Goal: Task Accomplishment & Management: Use online tool/utility

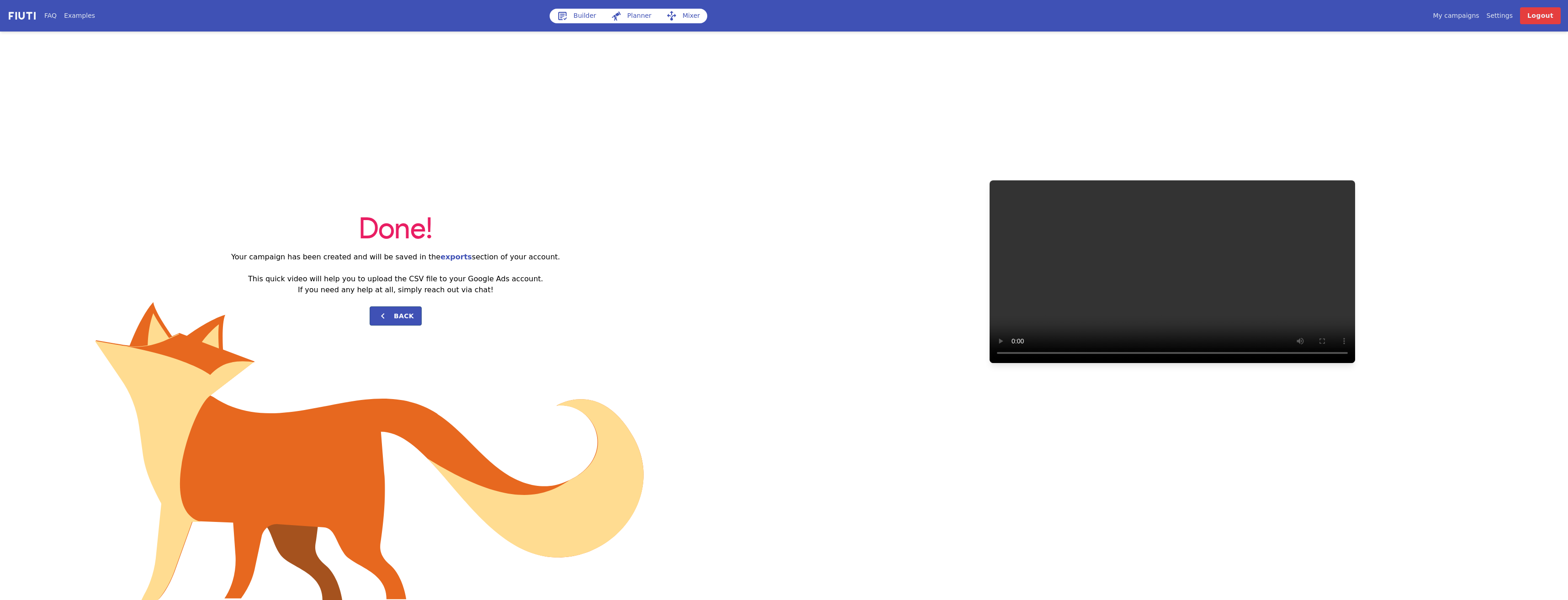
click at [574, 16] on link "Builder" at bounding box center [576, 16] width 54 height 14
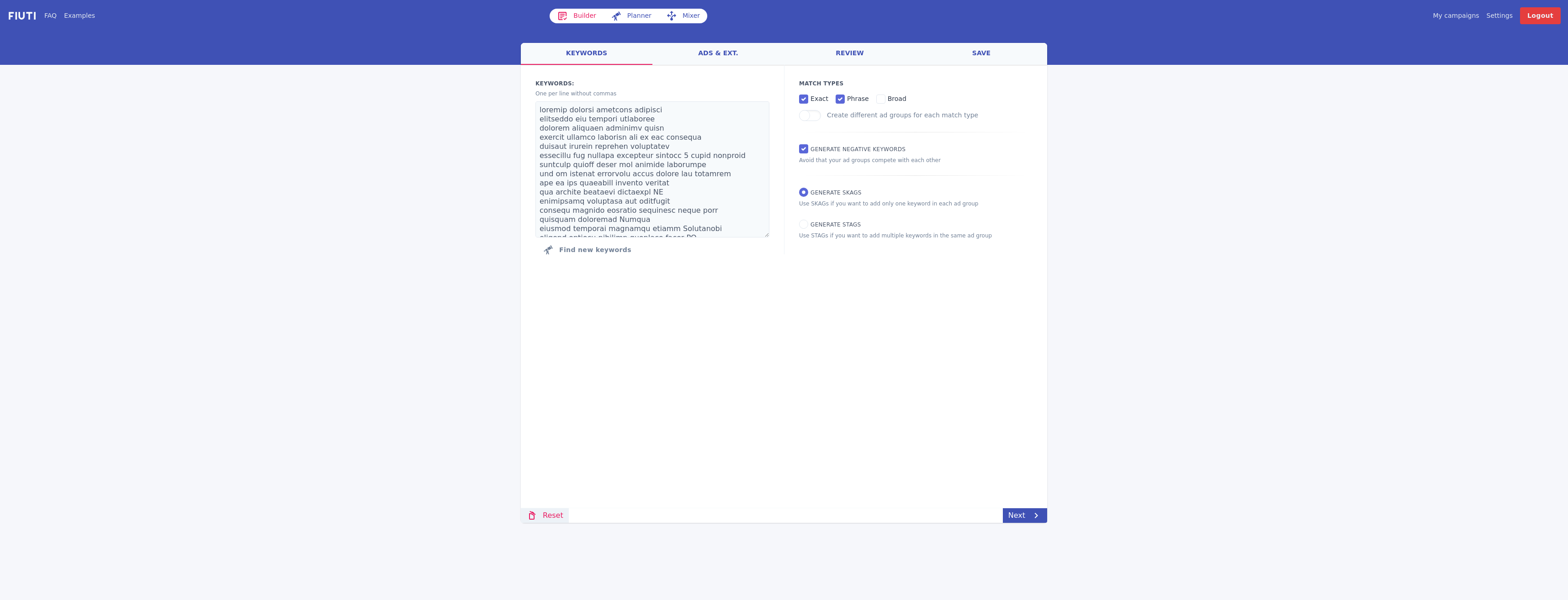
click at [553, 512] on link "Reset" at bounding box center [545, 515] width 48 height 14
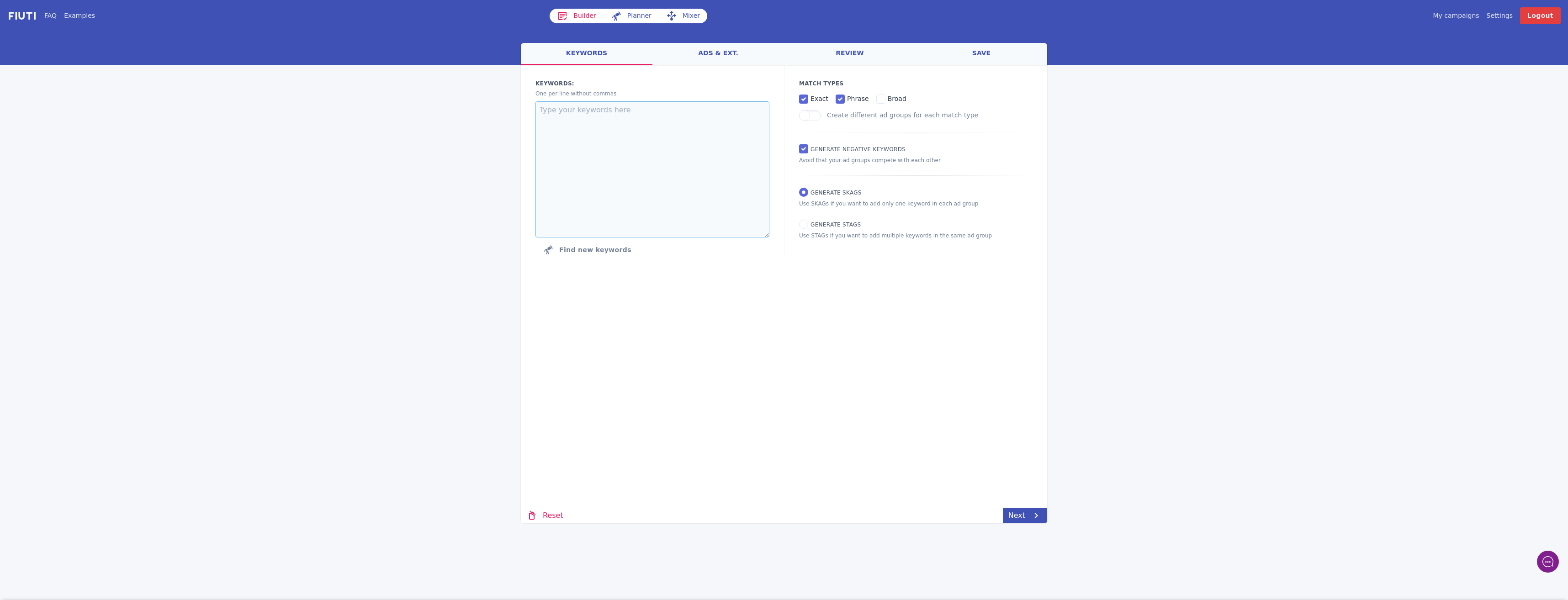
click at [613, 116] on textarea at bounding box center [652, 169] width 234 height 136
paste textarea "pension consolidation combine pensions merge pension pots consolidate pension p…"
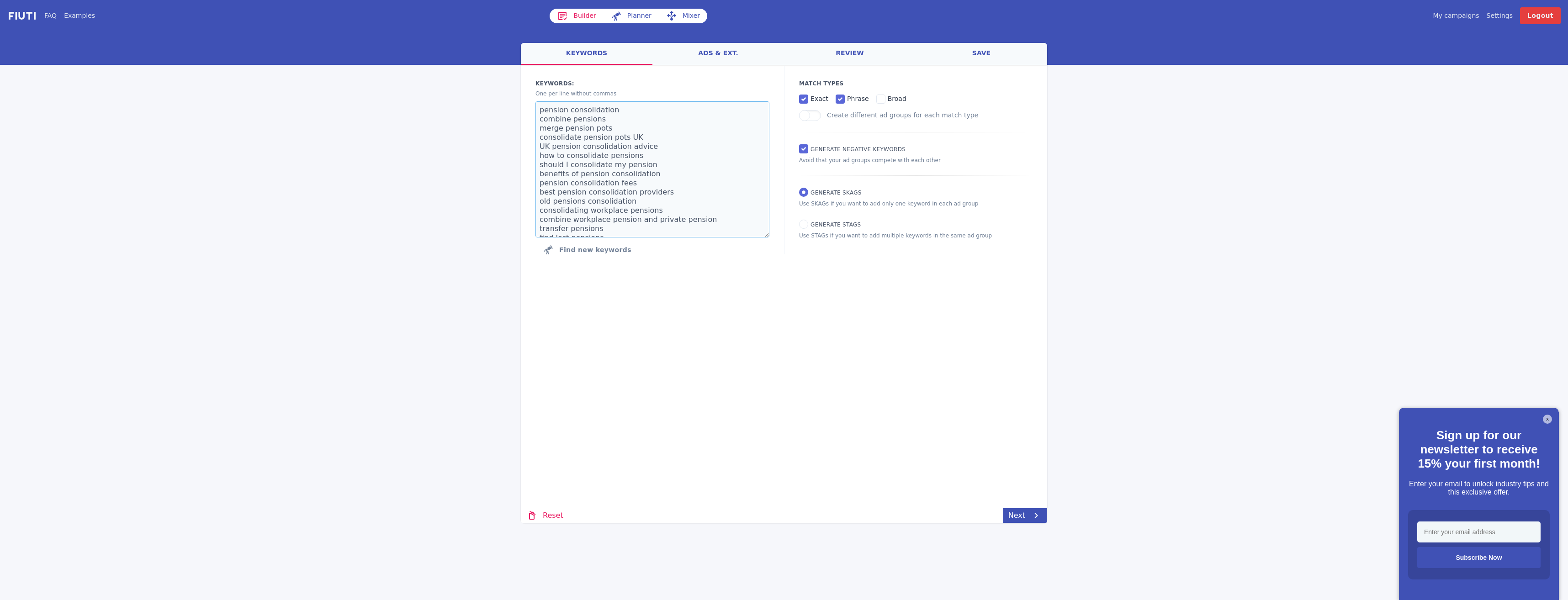
type textarea "pension consolidation combine pensions merge pension pots consolidate pension p…"
click at [843, 49] on link "review" at bounding box center [849, 54] width 131 height 22
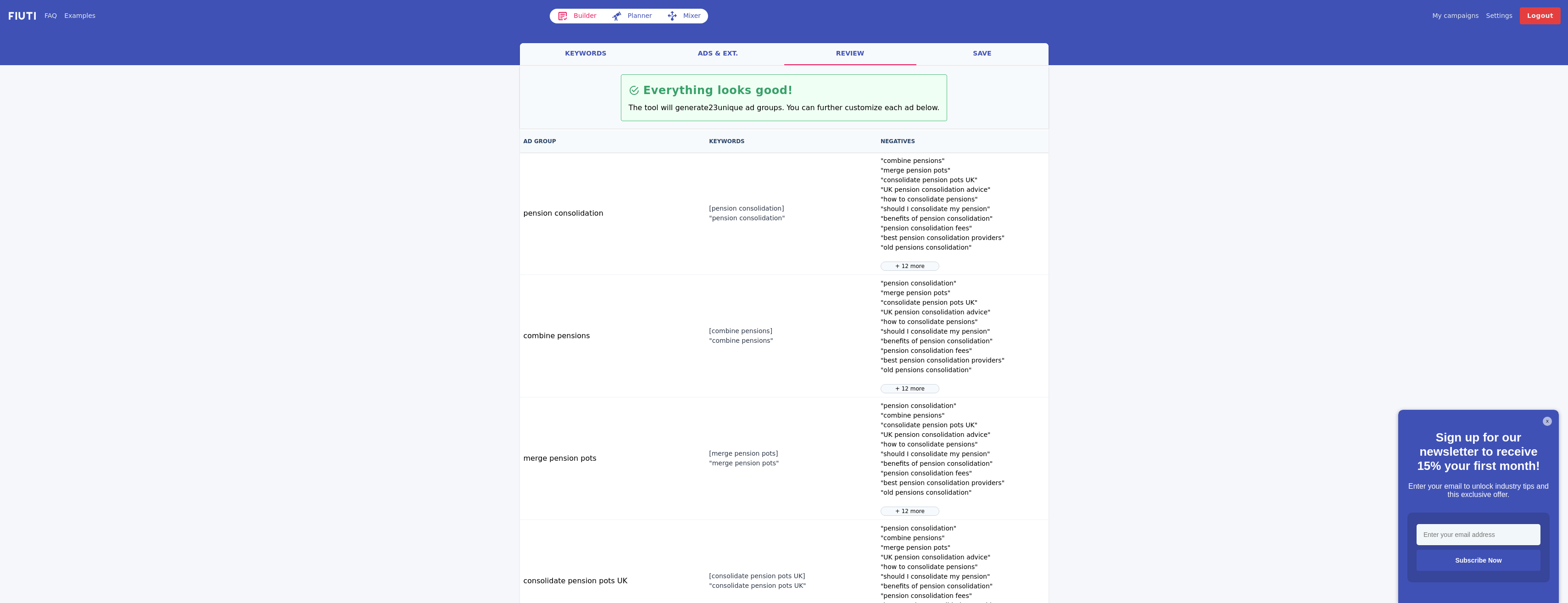
click at [710, 55] on link "ads & ext." at bounding box center [717, 54] width 132 height 22
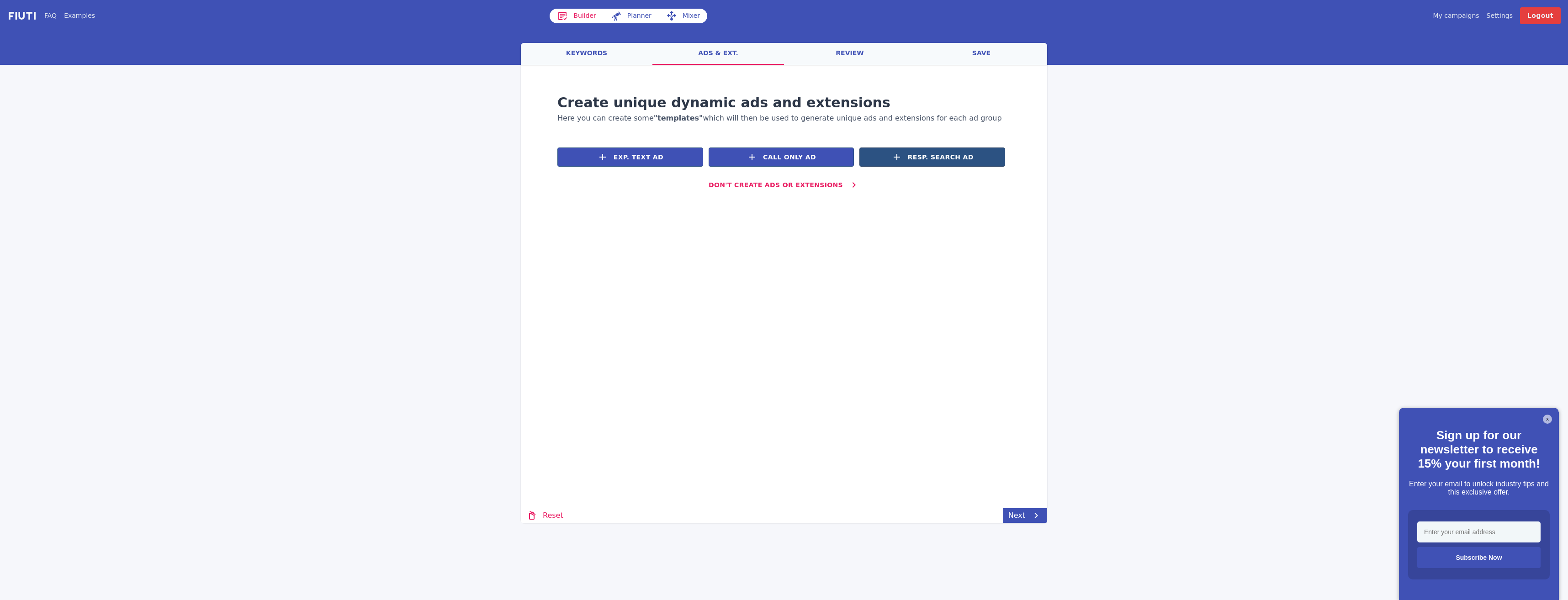
click at [908, 161] on button "Resp. Search Ad" at bounding box center [932, 157] width 146 height 19
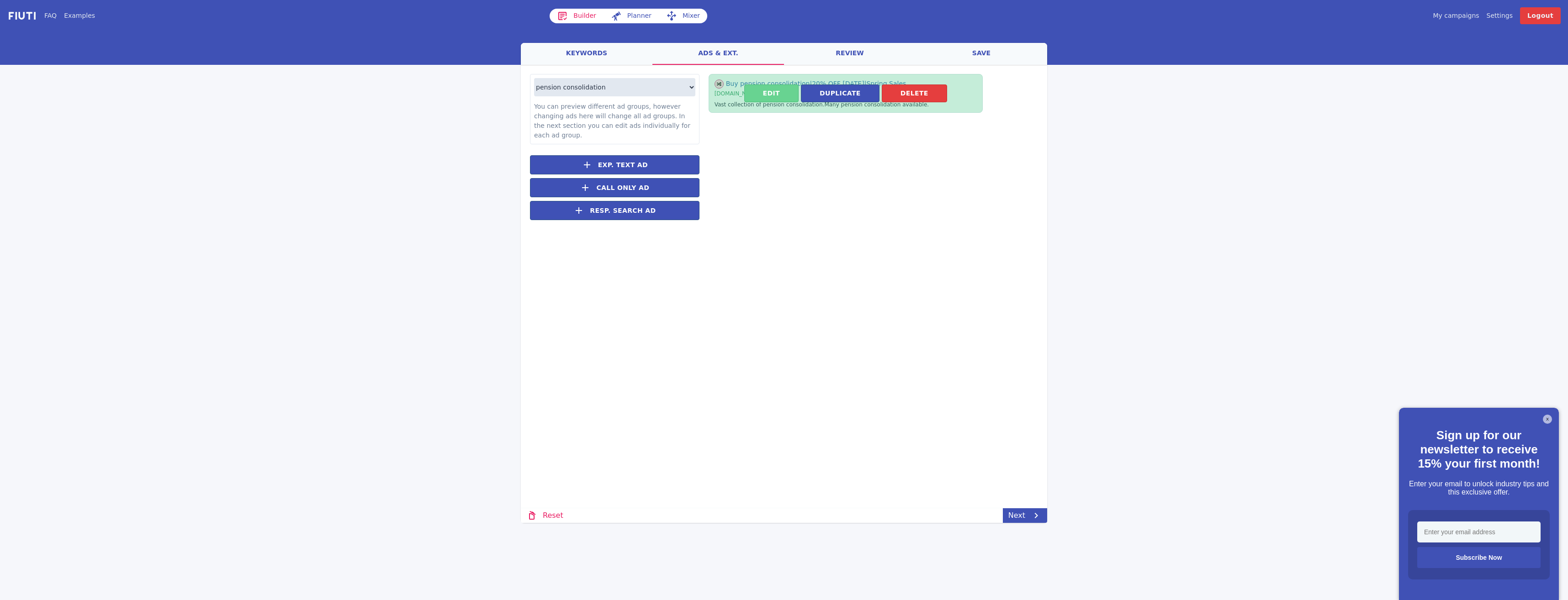
click at [767, 91] on button "Edit" at bounding box center [771, 93] width 54 height 18
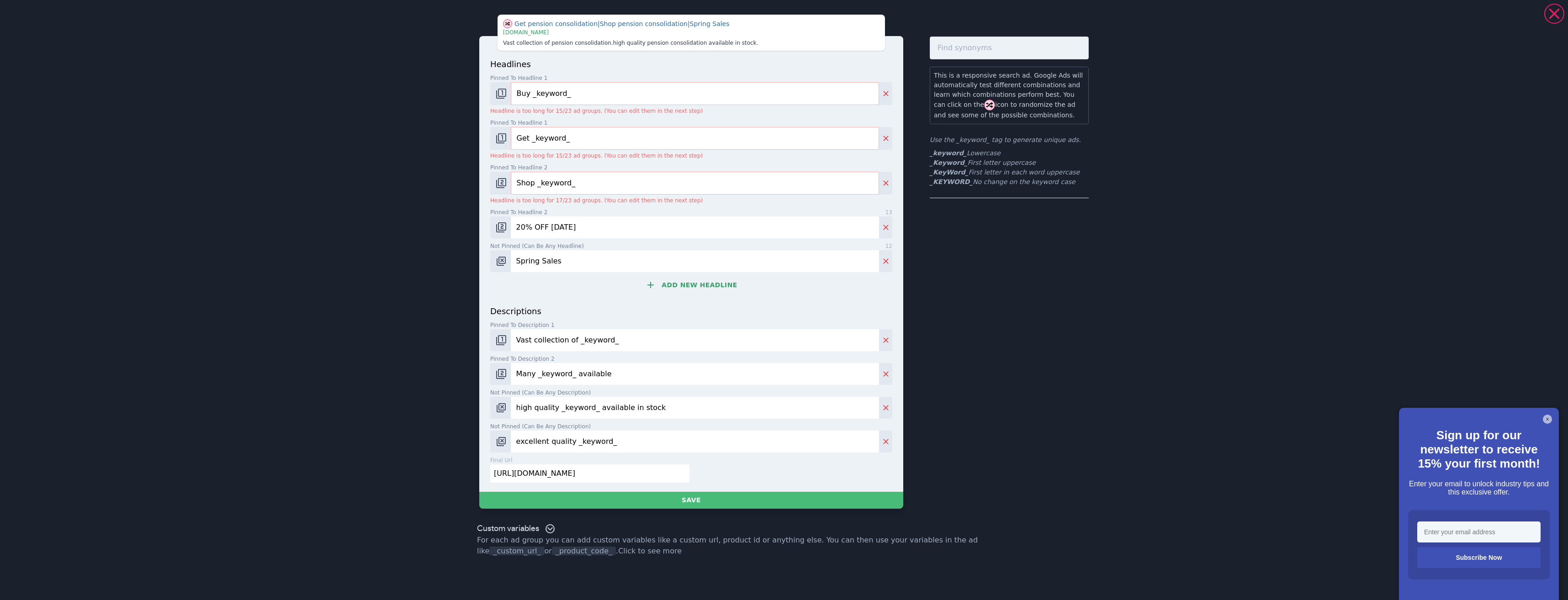
click at [530, 93] on input "Buy _keyword_" at bounding box center [695, 94] width 368 height 23
click at [536, 94] on input "_Keyword_" at bounding box center [695, 94] width 368 height 23
type input "_KeyWord_"
drag, startPoint x: 601, startPoint y: 137, endPoint x: 432, endPoint y: 152, distance: 169.7
click at [432, 152] on div "Pension Consolidation | 20% OFF Today | Spring Sales | www.books.com high quali…" at bounding box center [784, 300] width 1568 height 600
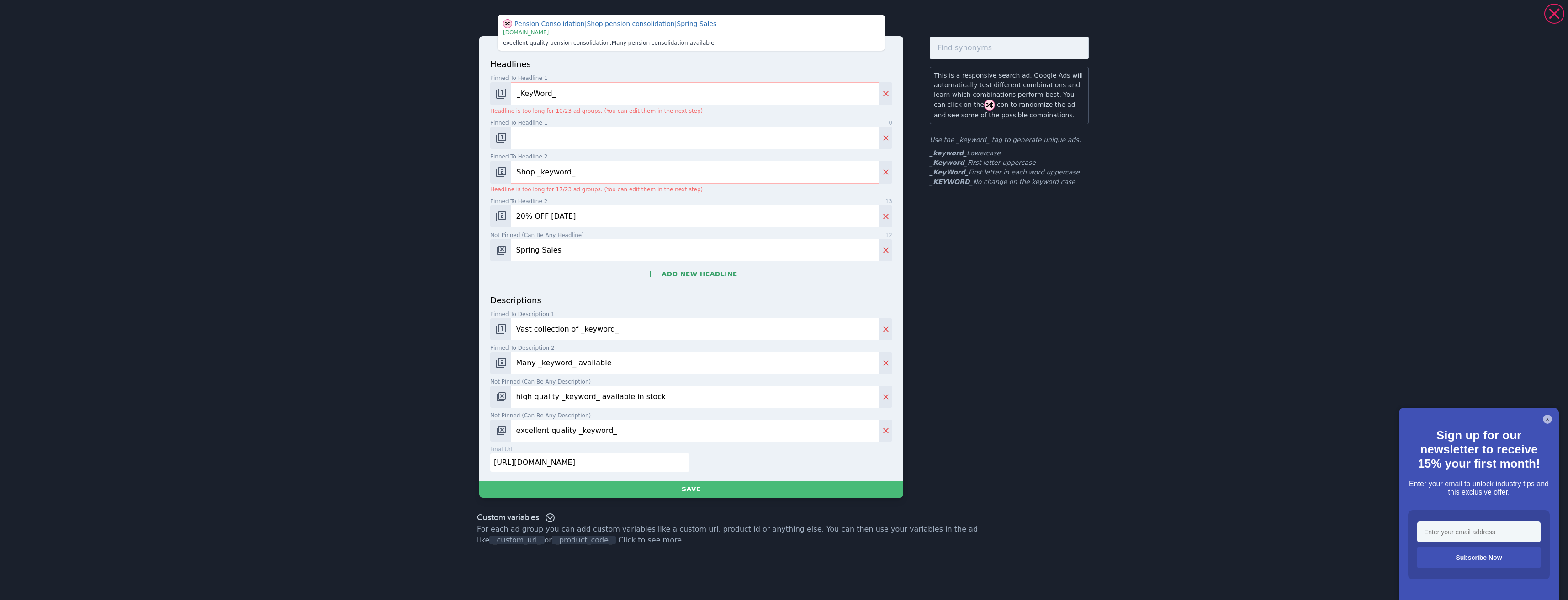
drag, startPoint x: 560, startPoint y: 175, endPoint x: 493, endPoint y: 186, distance: 67.9
click at [479, 180] on div "headlines Pinned to headline 1 9 _KeyWord_ Headline is too long for 10/23 ad gr…" at bounding box center [690, 259] width 424 height 445
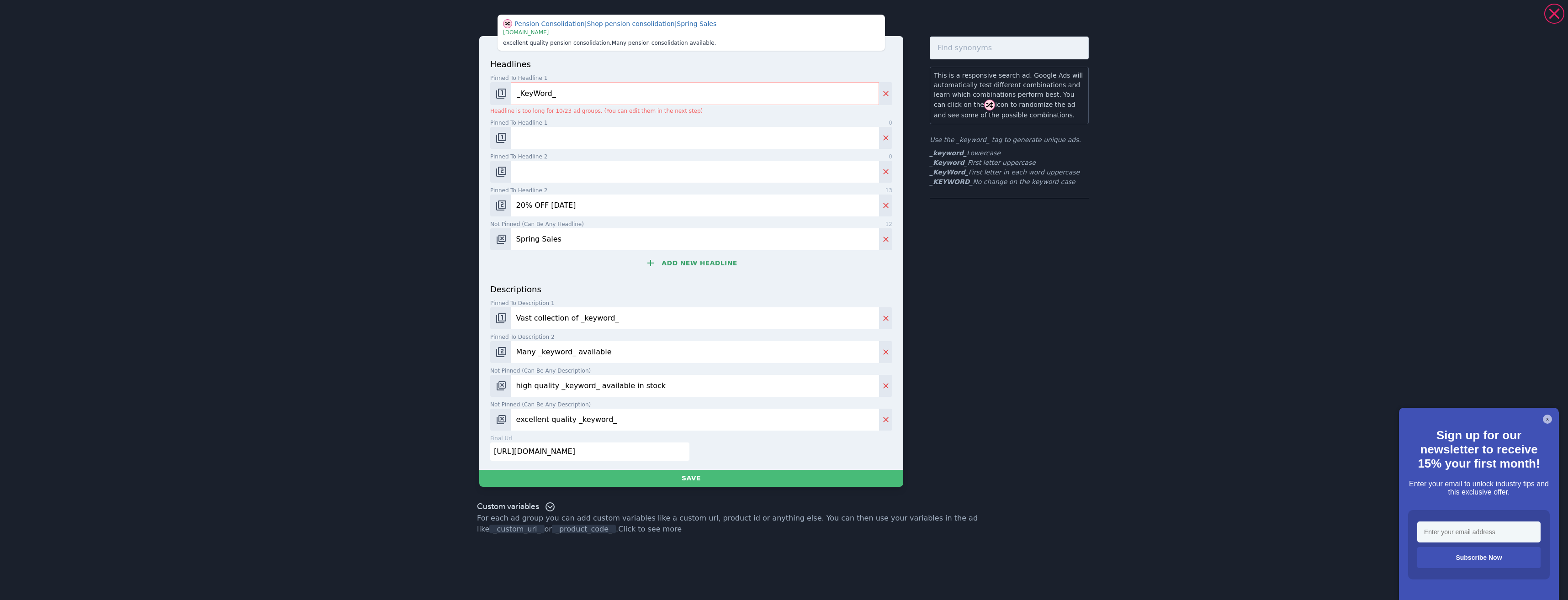
drag, startPoint x: 574, startPoint y: 202, endPoint x: 451, endPoint y: 223, distance: 124.8
click at [451, 223] on div "Pension Consolidation | Shop pension consolidation | Spring Sales | www.books.c…" at bounding box center [784, 300] width 1568 height 600
drag, startPoint x: 556, startPoint y: 237, endPoint x: 551, endPoint y: 240, distance: 5.8
click at [551, 240] on div "Not pinned (Can be any headline) 12 Spring Sales" at bounding box center [691, 235] width 402 height 30
drag, startPoint x: 560, startPoint y: 240, endPoint x: 501, endPoint y: 248, distance: 59.5
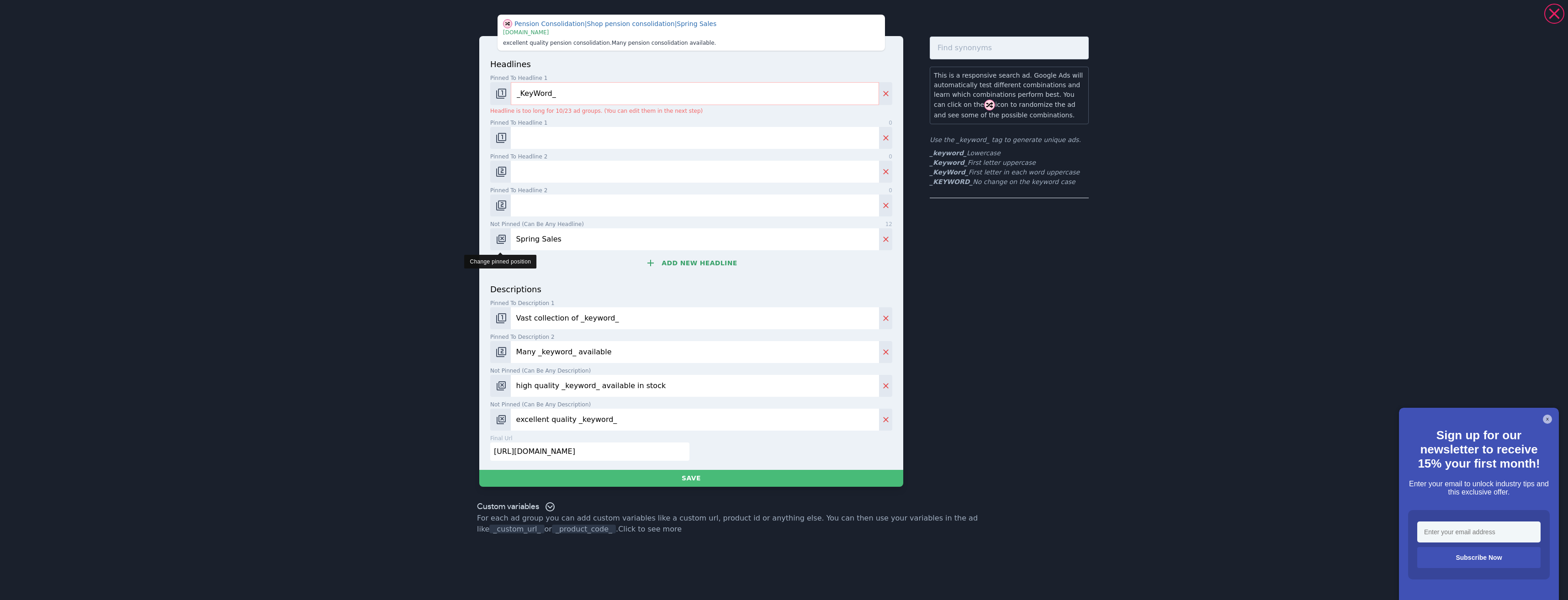
click at [501, 248] on div "Spring Sales" at bounding box center [691, 239] width 402 height 22
click at [503, 206] on img "Change pinned position" at bounding box center [501, 205] width 11 height 11
click at [501, 206] on img "Change pinned position" at bounding box center [501, 205] width 11 height 11
click at [504, 181] on div "headlines Pinned to headline 1 9 _KeyWord_ Headline is too long for 10/23 ad gr…" at bounding box center [691, 170] width 402 height 225
drag, startPoint x: 504, startPoint y: 181, endPoint x: 505, endPoint y: 176, distance: 5.1
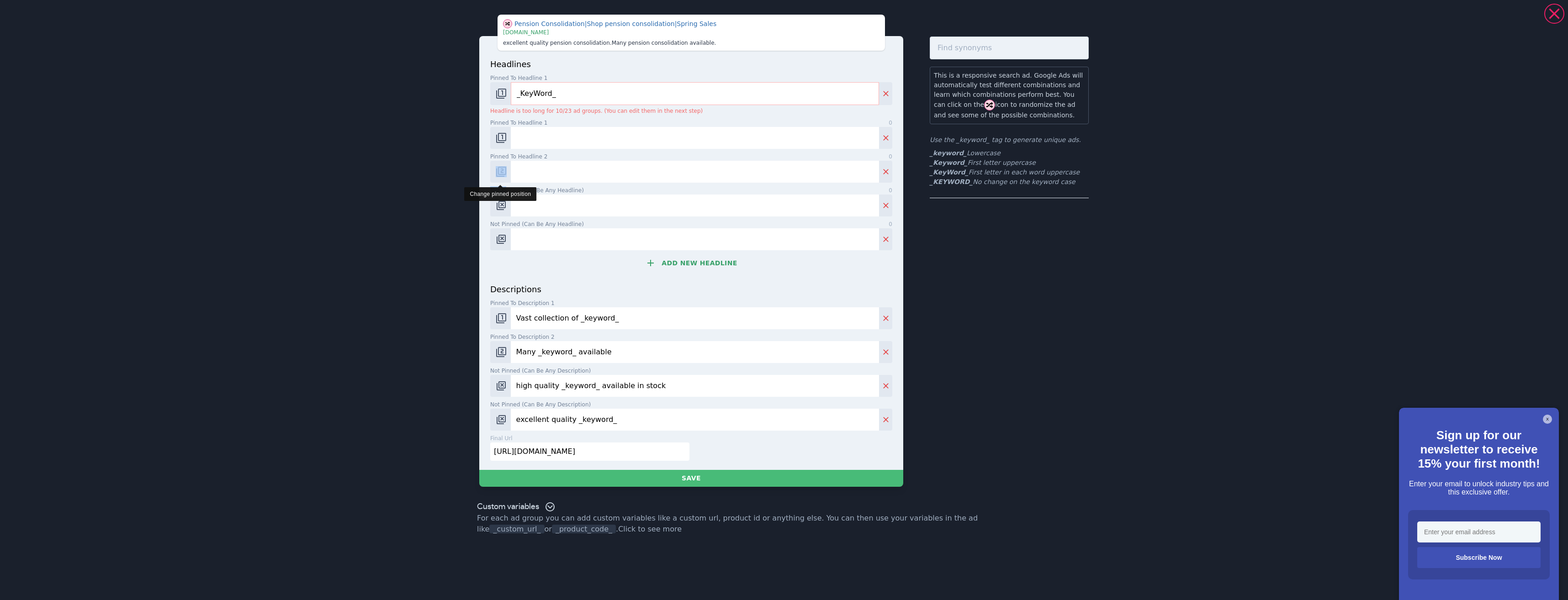
click at [505, 176] on img "Change pinned position" at bounding box center [501, 171] width 11 height 11
click at [502, 170] on img "Change pinned position" at bounding box center [501, 171] width 11 height 11
click at [505, 138] on img "Change pinned position" at bounding box center [501, 138] width 11 height 11
click at [505, 139] on img "Change pinned position" at bounding box center [501, 138] width 11 height 11
click at [504, 139] on img "Change pinned position" at bounding box center [501, 138] width 11 height 11
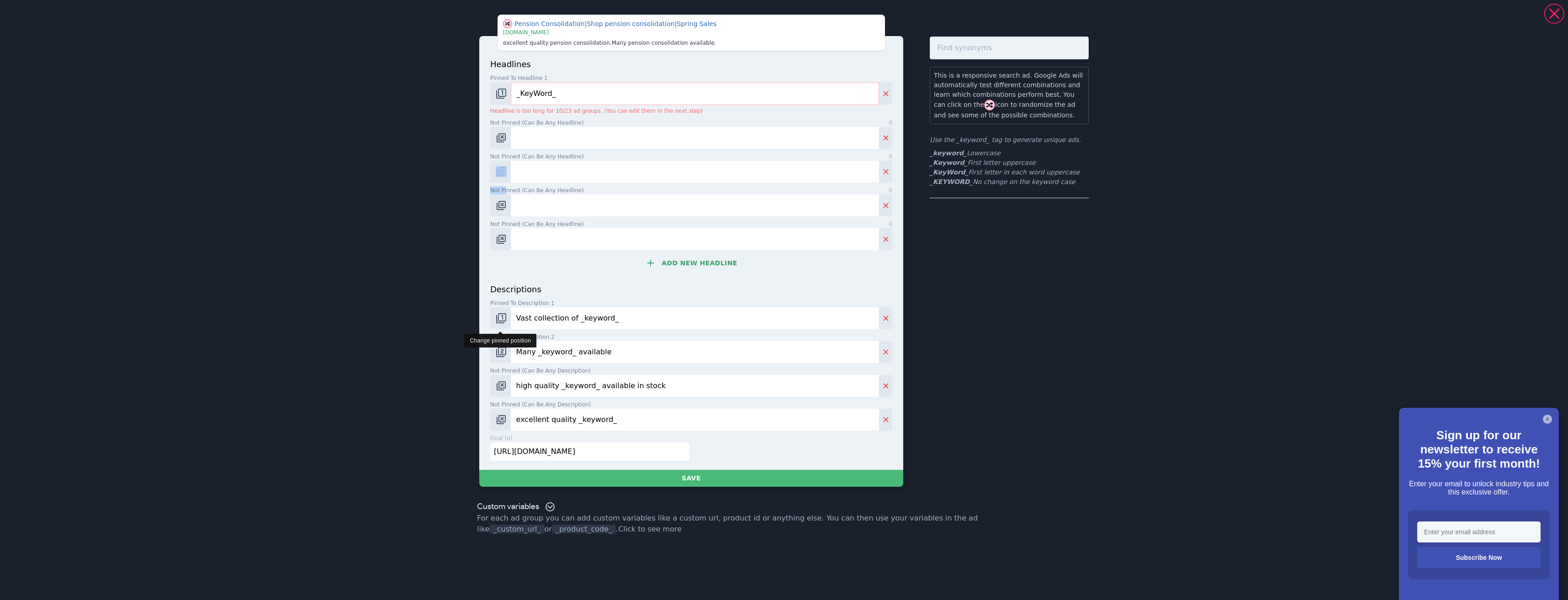
click at [503, 320] on img "Change pinned position" at bounding box center [501, 318] width 11 height 11
click at [503, 320] on img "Change pinned position" at bounding box center [501, 318] width 11 height 11
click at [503, 352] on img "Change pinned position" at bounding box center [501, 352] width 11 height 11
click at [503, 351] on img "Change pinned position" at bounding box center [501, 352] width 11 height 11
click at [503, 350] on img "Change pinned position" at bounding box center [501, 352] width 11 height 11
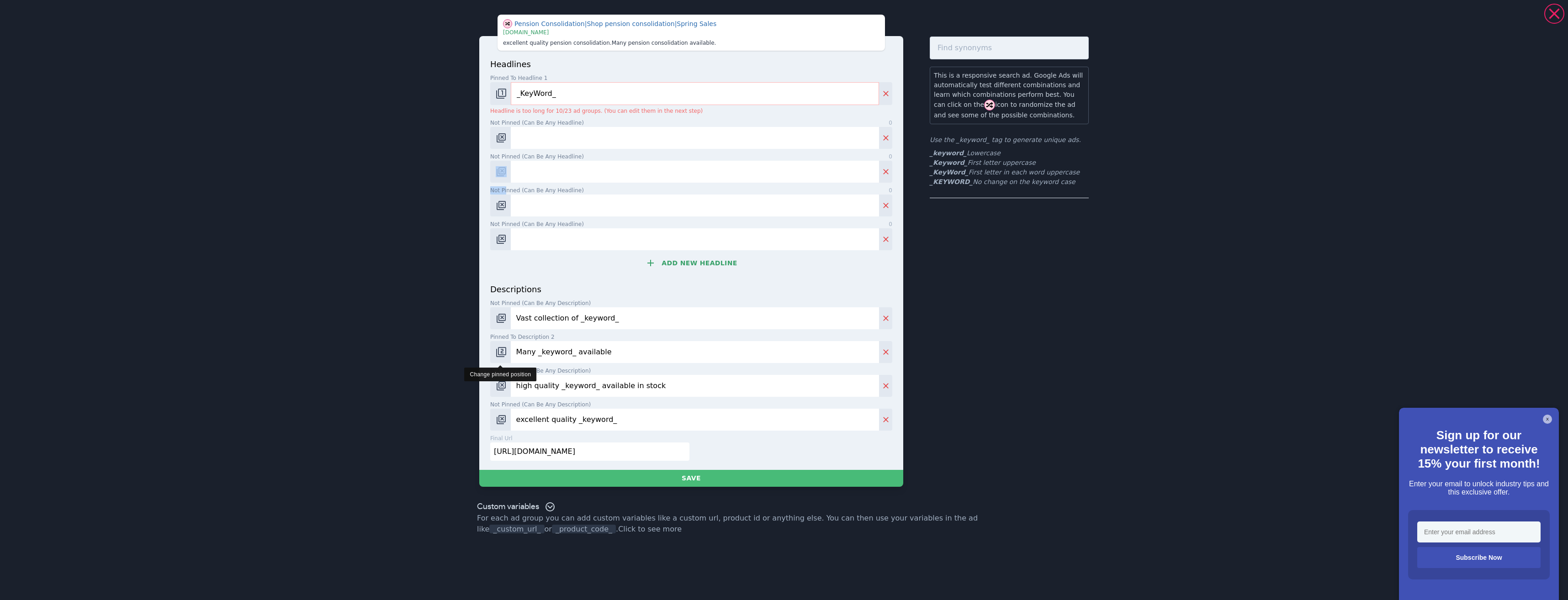
click at [503, 350] on img "Change pinned position" at bounding box center [501, 352] width 11 height 11
drag, startPoint x: 617, startPoint y: 452, endPoint x: 465, endPoint y: 451, distance: 152.0
click at [465, 452] on div "Pension Consolidation | Shop pension consolidation | Spring Sales | www.books.c…" at bounding box center [784, 250] width 658 height 495
drag, startPoint x: 616, startPoint y: 421, endPoint x: 488, endPoint y: 420, distance: 128.0
click at [495, 426] on div "excellent quality _keyword_" at bounding box center [691, 420] width 402 height 22
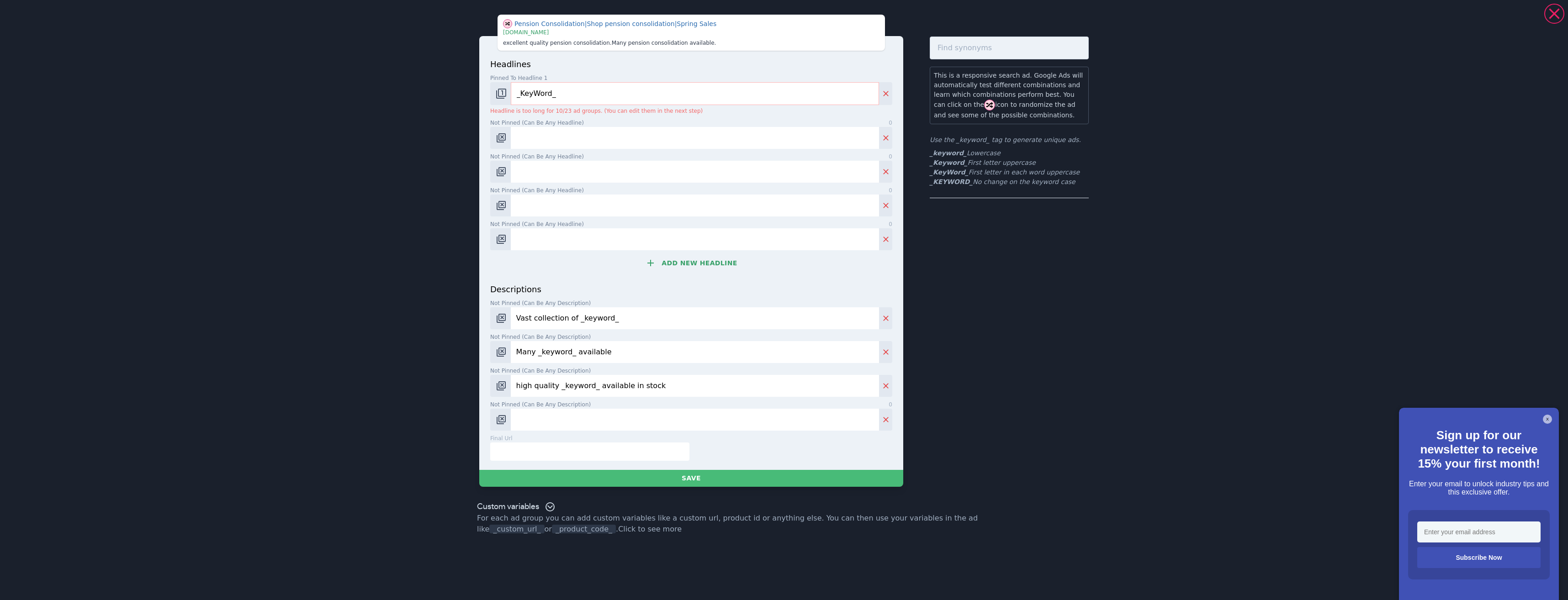
drag, startPoint x: 629, startPoint y: 382, endPoint x: 478, endPoint y: 382, distance: 151.0
click at [470, 386] on div "Pension Consolidation | Shop pension consolidation | Spring Sales | www.books.c…" at bounding box center [784, 250] width 658 height 495
drag, startPoint x: 564, startPoint y: 352, endPoint x: 437, endPoint y: 357, distance: 127.1
click at [400, 356] on div "Pension Consolidation | Shop pension consolidation | Spring Sales | www.books.c…" at bounding box center [784, 300] width 1568 height 600
drag, startPoint x: 625, startPoint y: 315, endPoint x: 481, endPoint y: 325, distance: 144.3
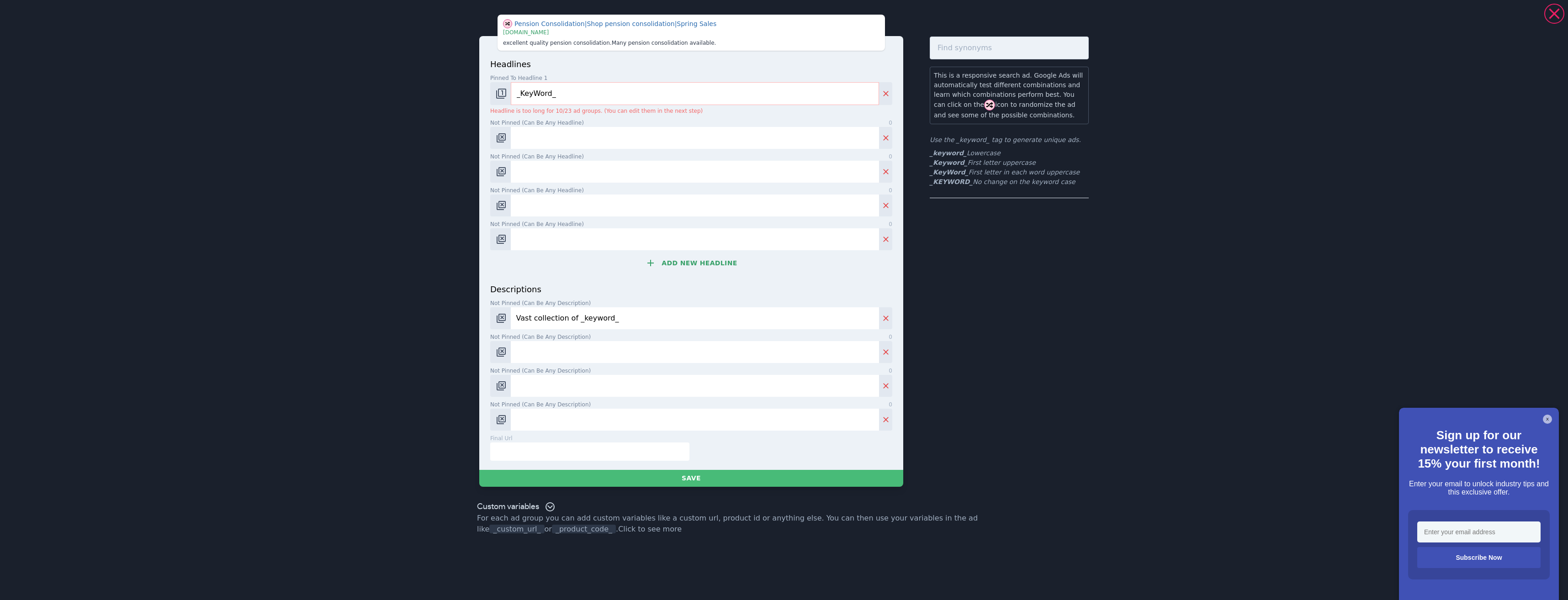
click at [481, 325] on div "headlines Pinned to headline 1 9 _KeyWord_ Headline is too long for 10/23 ad gr…" at bounding box center [690, 253] width 424 height 434
click at [538, 139] on input "Not pinned (Can be any headline) 0" at bounding box center [695, 138] width 368 height 22
drag, startPoint x: 656, startPoint y: 144, endPoint x: 664, endPoint y: 161, distance: 18.8
click at [664, 161] on div "headlines Pinned to headline 1 9 _KeyWord_ Headline is too long for 10/23 ad gr…" at bounding box center [691, 170] width 402 height 225
paste input "Pension Advice & Consolidation"
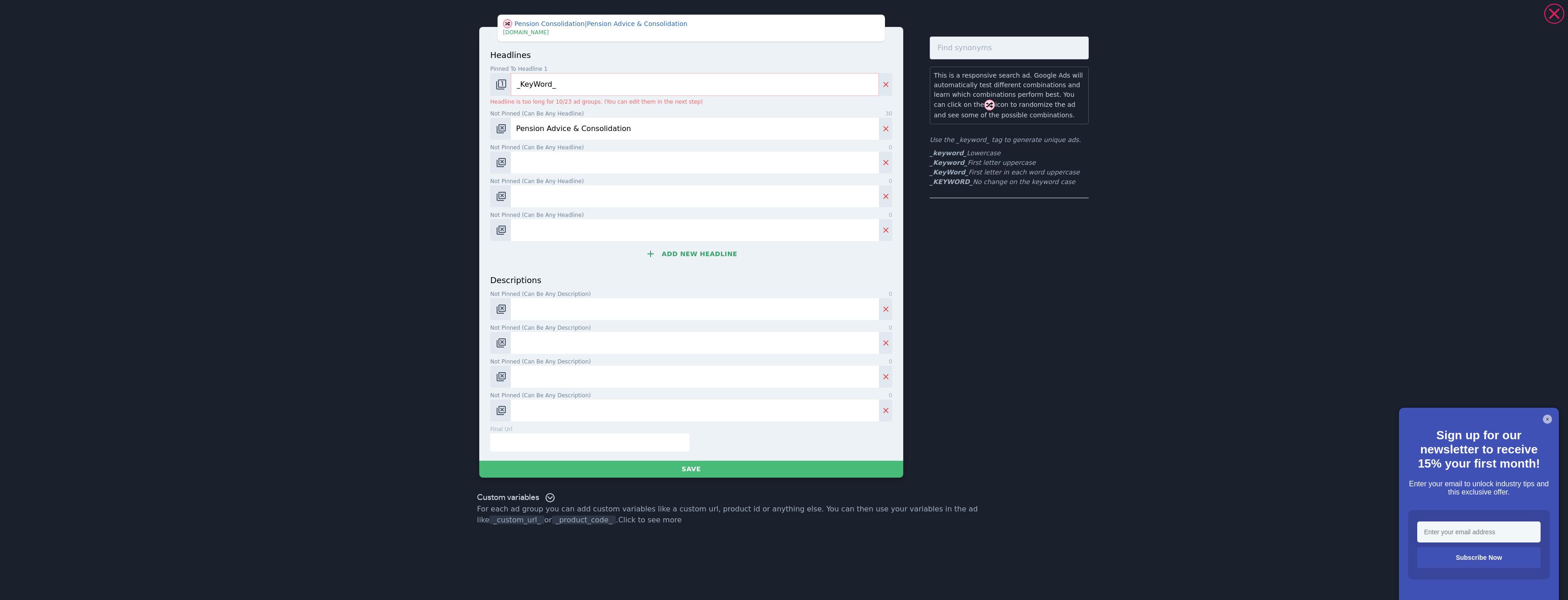
type input "Pension Advice & Consolidation"
click at [578, 160] on input "Not pinned (Can be any headline) 0" at bounding box center [695, 163] width 368 height 22
click at [516, 126] on input "Pension Advice & Consolidation" at bounding box center [695, 129] width 368 height 22
click at [585, 162] on input "Not pinned (Can be any headline) 0" at bounding box center [695, 163] width 368 height 22
paste input "Secure Your Retirement Plan"
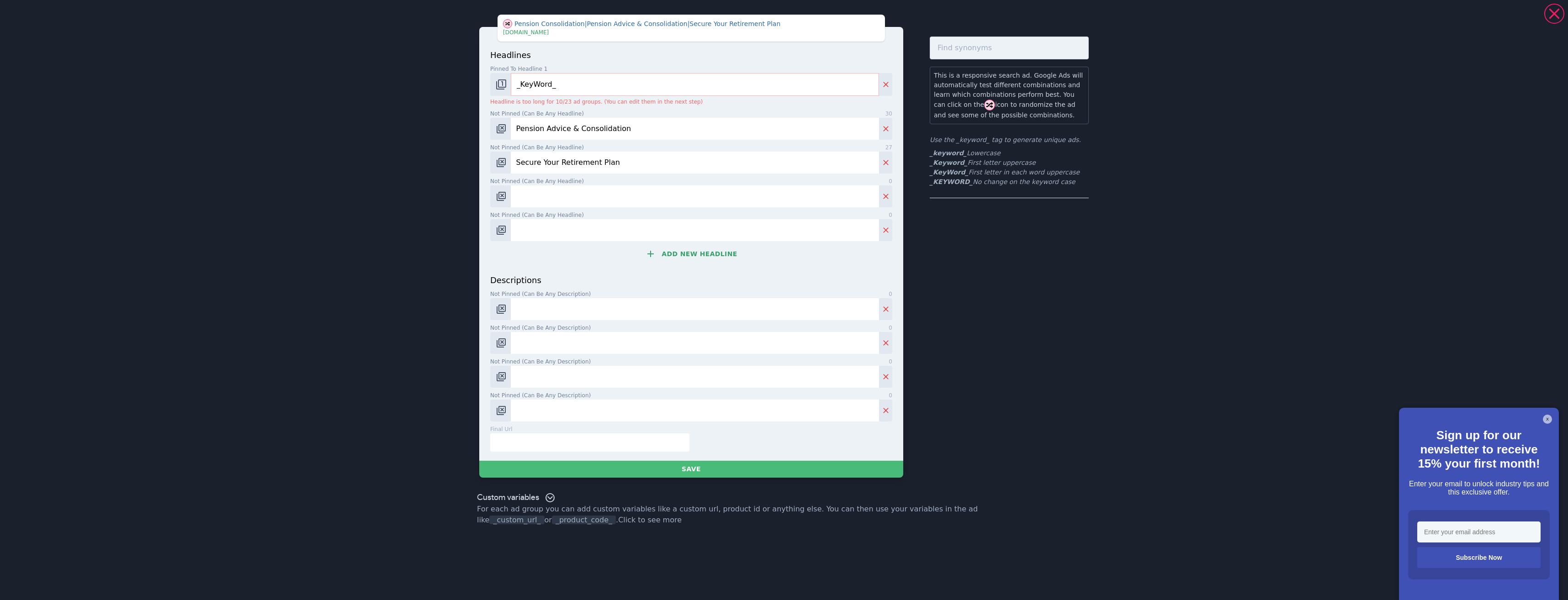
type input "Secure Your Retirement Plan"
drag, startPoint x: 599, startPoint y: 187, endPoint x: 603, endPoint y: 186, distance: 4.1
click at [602, 187] on input "Not pinned (Can be any headline) 0" at bounding box center [695, 197] width 368 height 22
paste input "Merge Multiple Pensions Today"
type input "Merge Multiple Pensions Today"
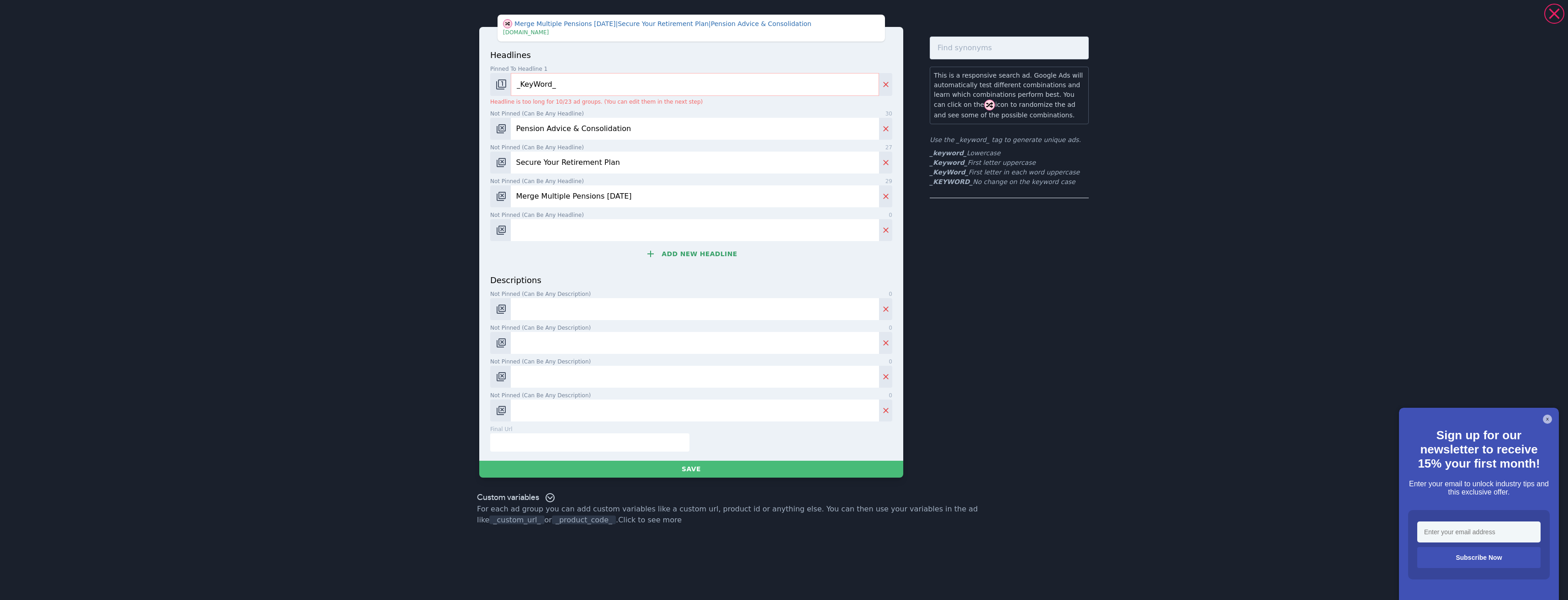
drag, startPoint x: 558, startPoint y: 234, endPoint x: 581, endPoint y: 233, distance: 23.0
click at [579, 233] on input "Not pinned (Can be any headline) 0" at bounding box center [695, 230] width 368 height 22
click at [697, 251] on button "Add new headline" at bounding box center [691, 254] width 402 height 18
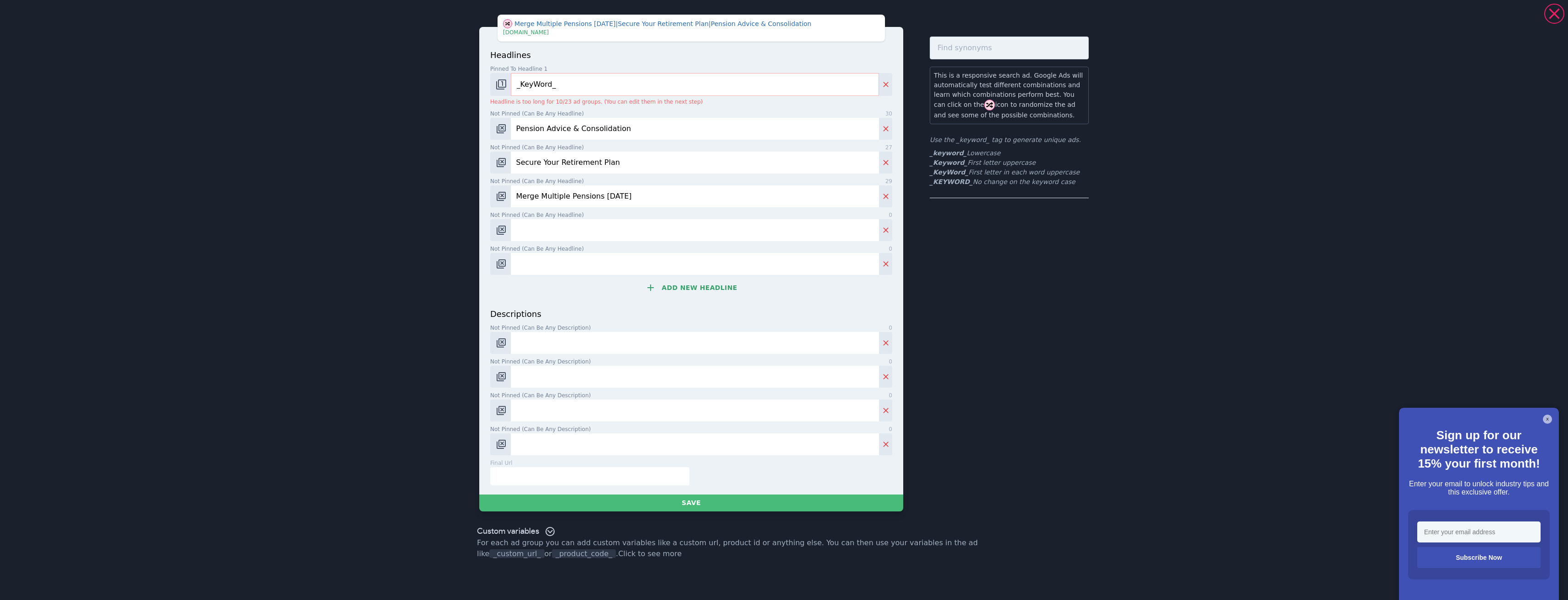
click at [699, 290] on button "Add new headline" at bounding box center [691, 288] width 402 height 18
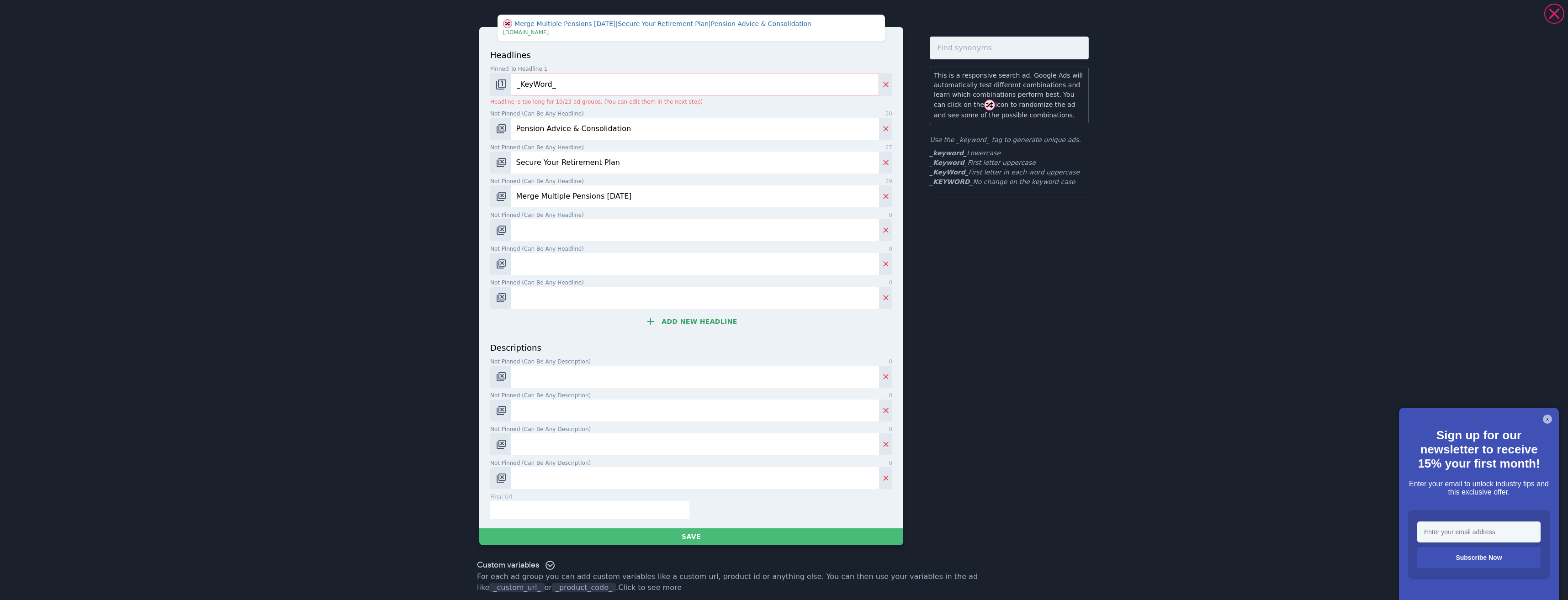
click at [703, 324] on button "Add new headline" at bounding box center [691, 321] width 402 height 18
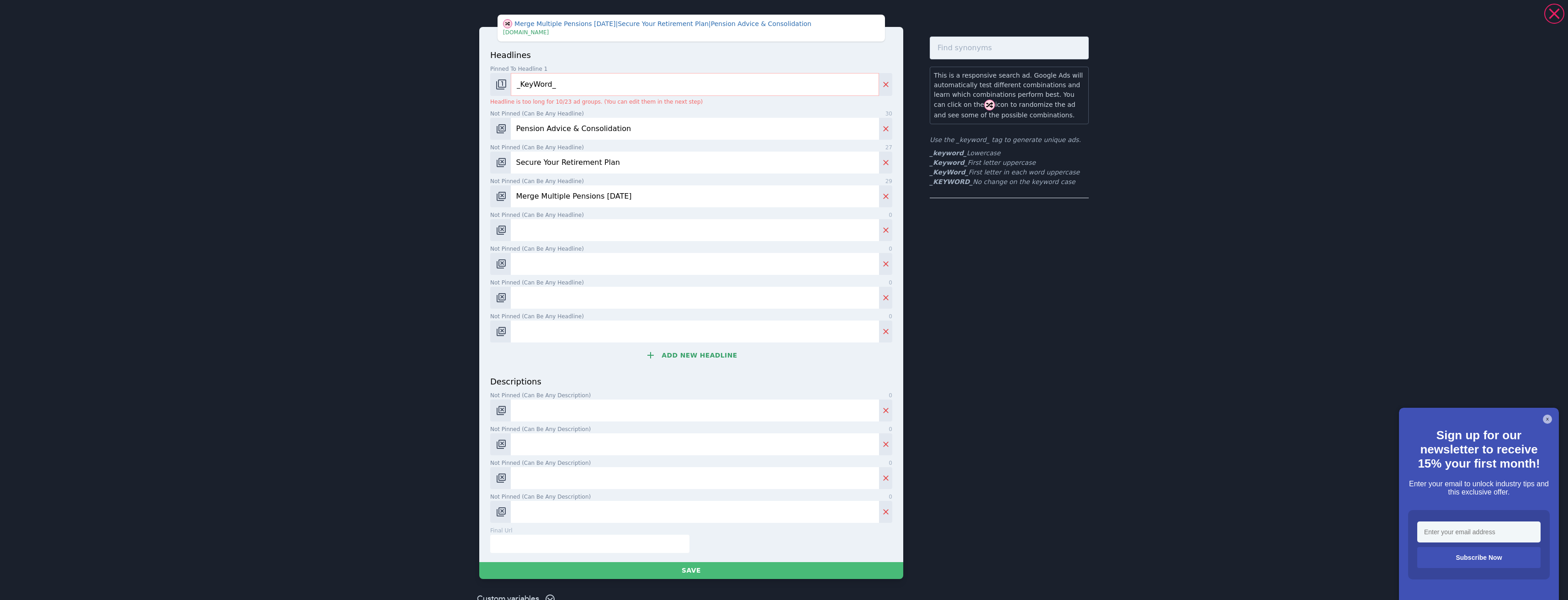
click at [696, 364] on button "Add new headline" at bounding box center [691, 355] width 402 height 18
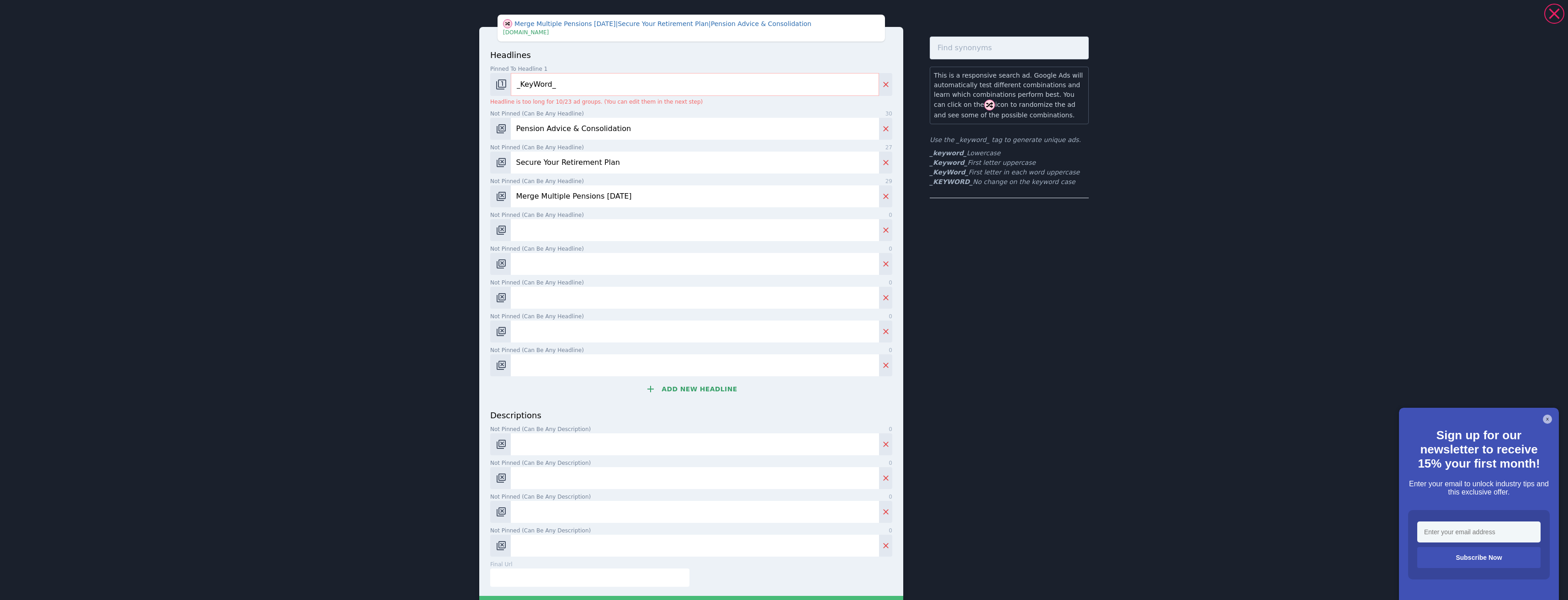
click at [581, 227] on input "Not pinned (Can be any headline) 0" at bounding box center [695, 230] width 368 height 22
paste input "Planning for a Stronger Future"
type input "Planning for a Stronger Future"
click at [551, 257] on input "Not pinned (Can be any headline) 0" at bounding box center [695, 264] width 368 height 22
paste input "Simplify Your Pension Savings"
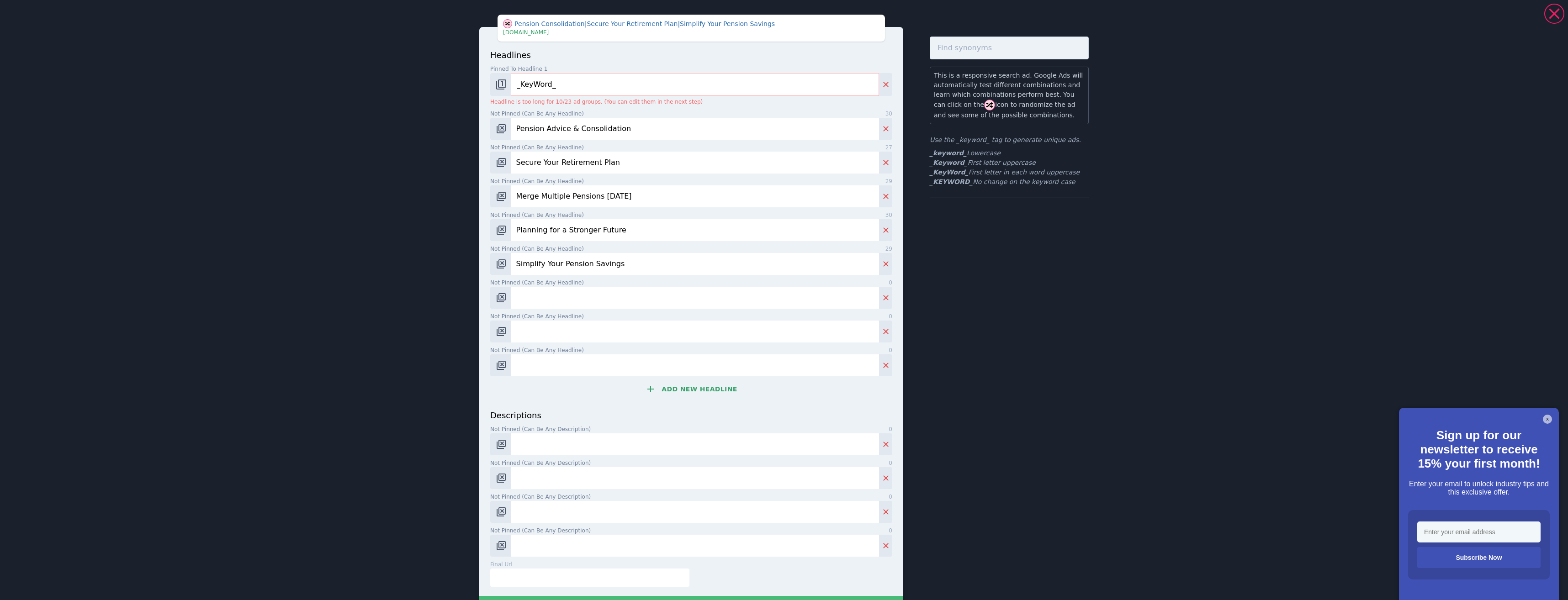
type input "Simplify Your Pension Savings"
click at [567, 299] on input "Not pinned (Can be any headline) 0" at bounding box center [695, 298] width 368 height 22
paste input "Review Your Pension Pots Now"
type input "Review Your Pension Pots Now"
click at [578, 333] on input "Not pinned (Can be any headline) 0" at bounding box center [695, 331] width 368 height 22
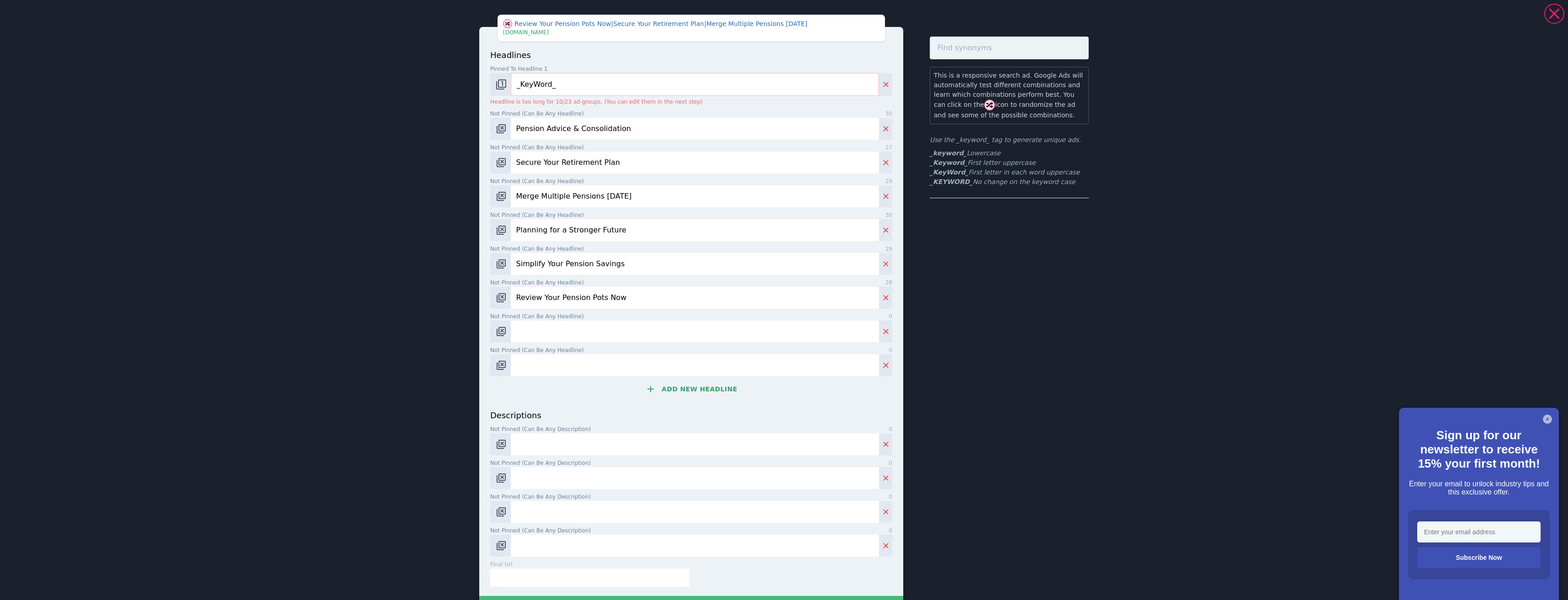
paste input "Consolidate Your Pensions Today"
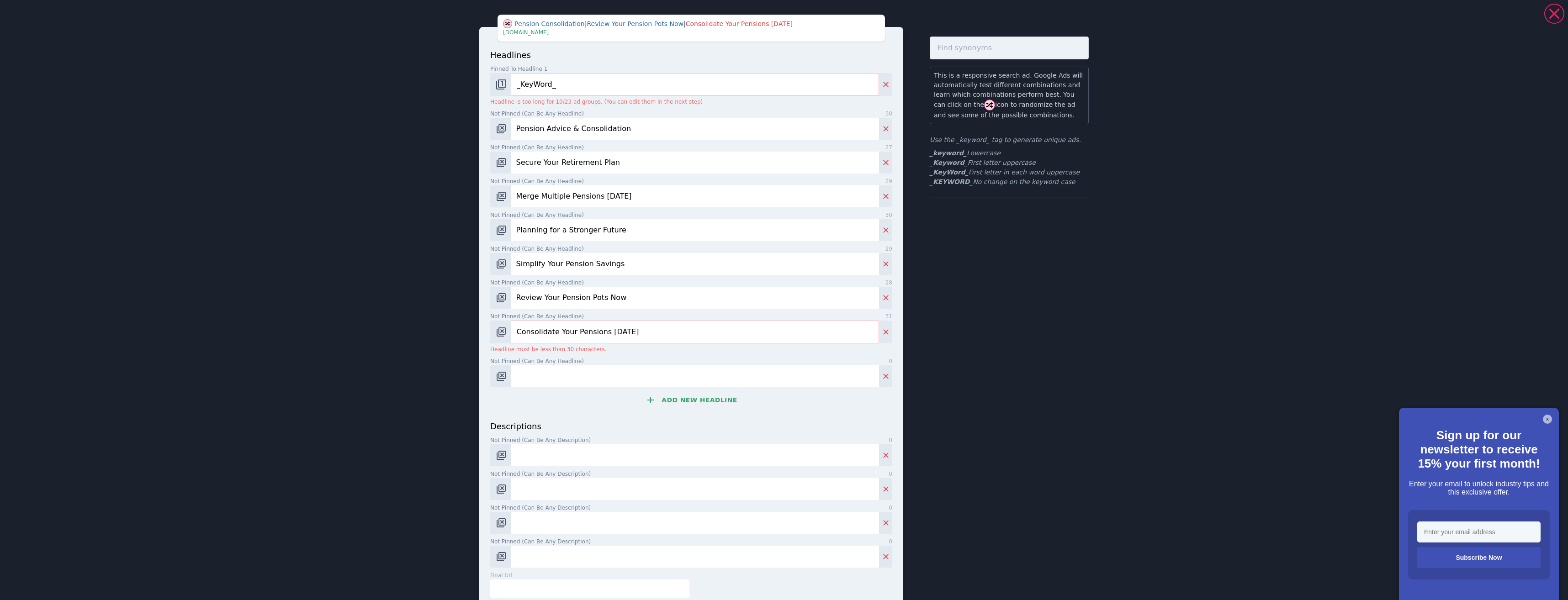
click at [589, 377] on input "Not pinned (Can be any headline) 0" at bounding box center [695, 376] width 368 height 22
click at [514, 327] on input "Consolidate Your Pensions Today" at bounding box center [695, 332] width 368 height 23
click at [558, 334] on input "Consolidate Your Pensions Today" at bounding box center [695, 332] width 368 height 23
click at [560, 333] on input "Consolidate Your Pensions Today" at bounding box center [695, 332] width 368 height 23
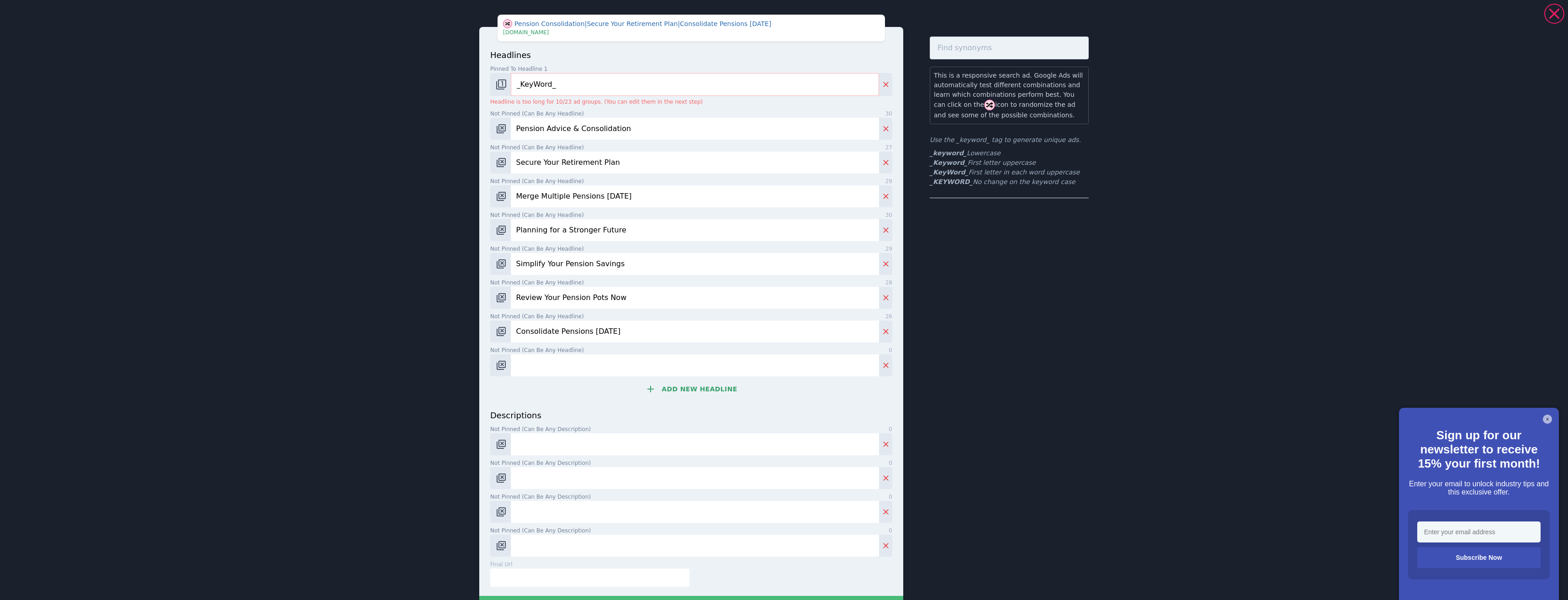
click at [548, 328] on input "Consolidate Pensions Today" at bounding box center [695, 331] width 368 height 22
click at [552, 332] on input "Consolidate Pensions Today" at bounding box center [695, 331] width 368 height 22
type input "Consolidate Pensions Today"
click at [561, 356] on input "Not pinned (Can be any headline) 0" at bounding box center [695, 365] width 368 height 22
paste input "Take Control of Your Pension"
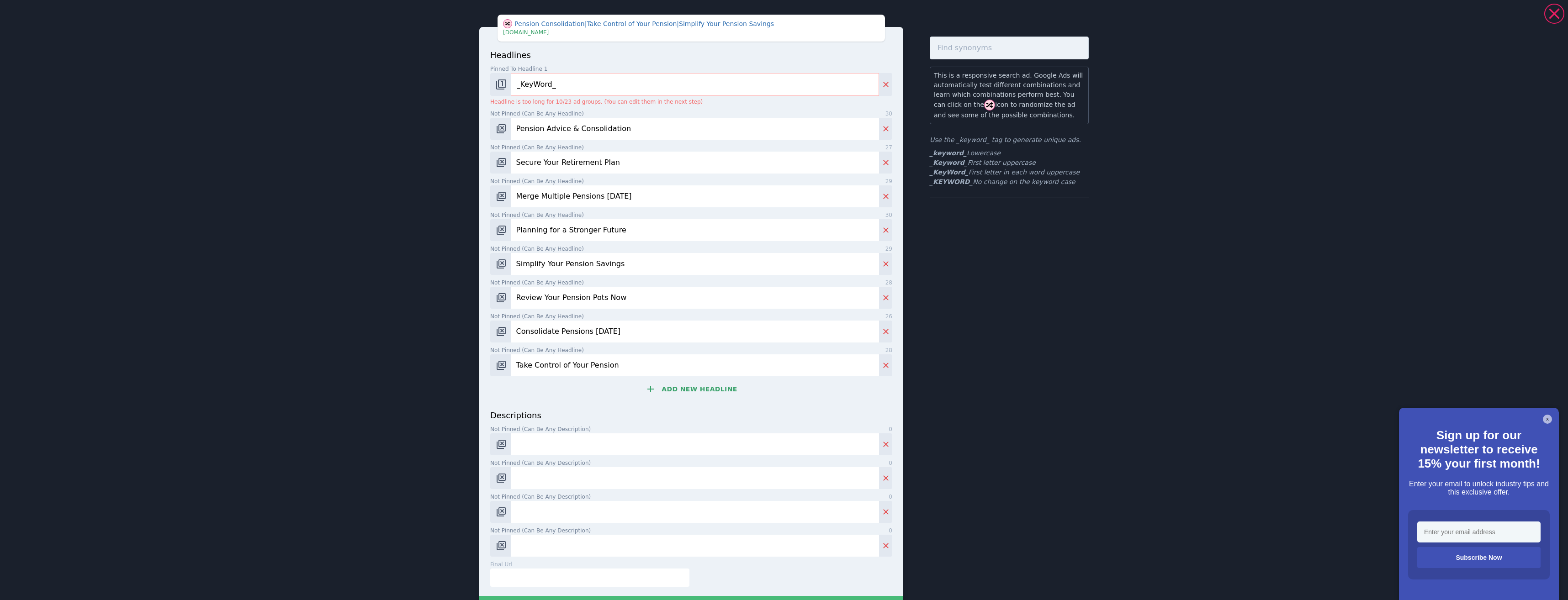
type input "Take Control of Your Pension"
click at [672, 394] on button "Add new headline" at bounding box center [691, 389] width 402 height 18
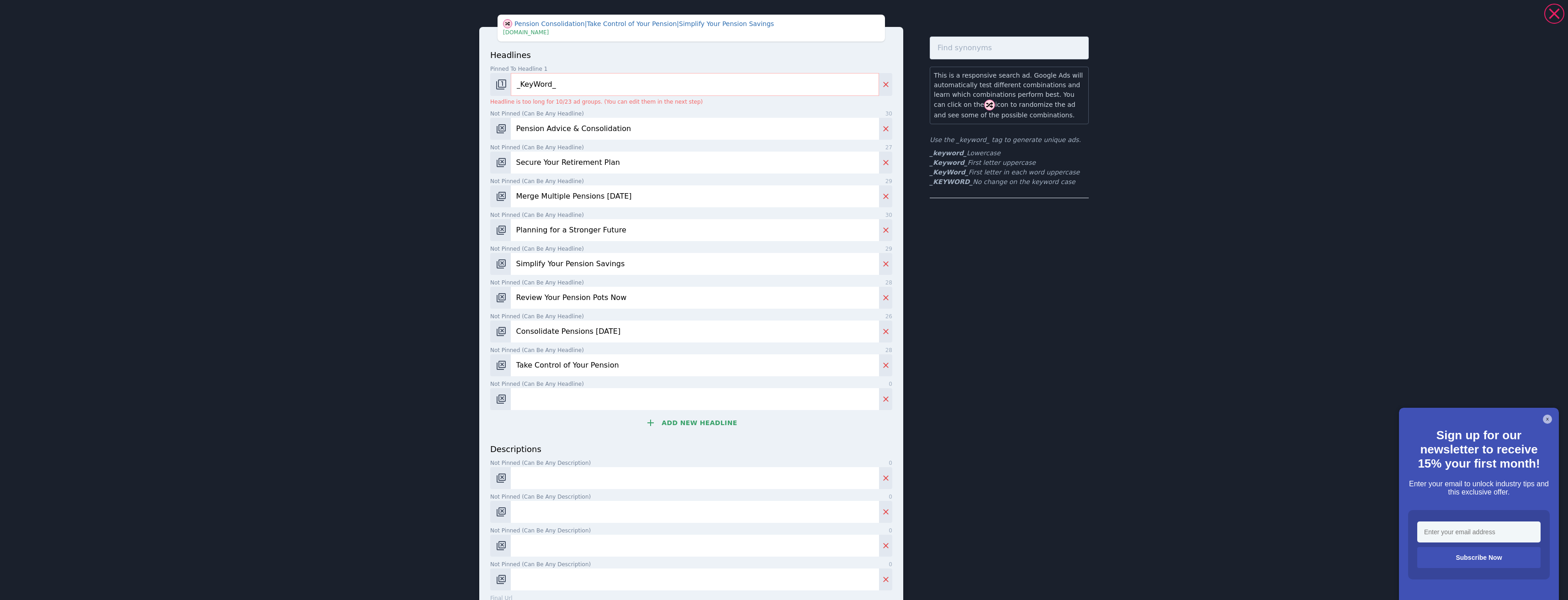
drag, startPoint x: 601, startPoint y: 391, endPoint x: 603, endPoint y: 397, distance: 6.3
click at [601, 391] on input "Not pinned (Can be any headline) 0" at bounding box center [695, 399] width 368 height 22
paste input "Explore Pension Options Now"
type input "Explore Pension Options Now"
drag, startPoint x: 597, startPoint y: 471, endPoint x: 601, endPoint y: 473, distance: 4.5
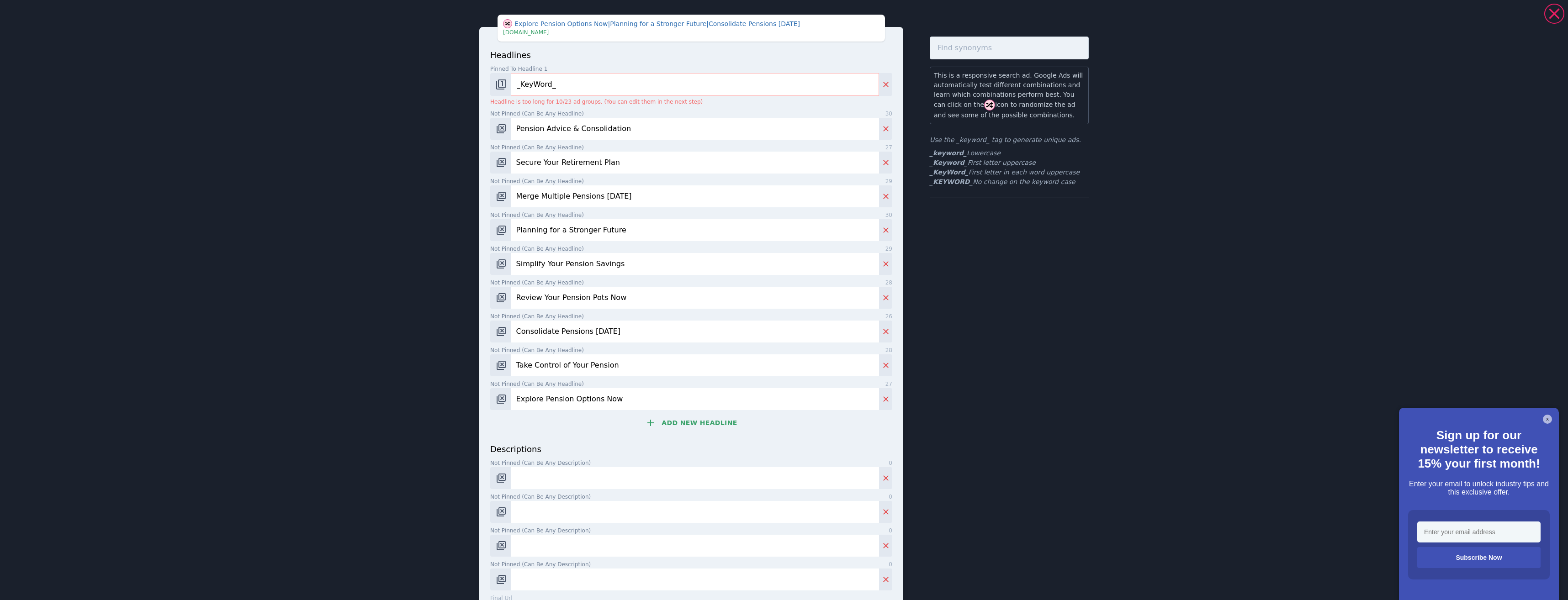
click at [598, 471] on input "Not pinned (Can be any description) 0" at bounding box center [695, 478] width 368 height 22
paste input "Avoid Pension Mistakes & Build A Stronger Plan. Download Your Free Guide."
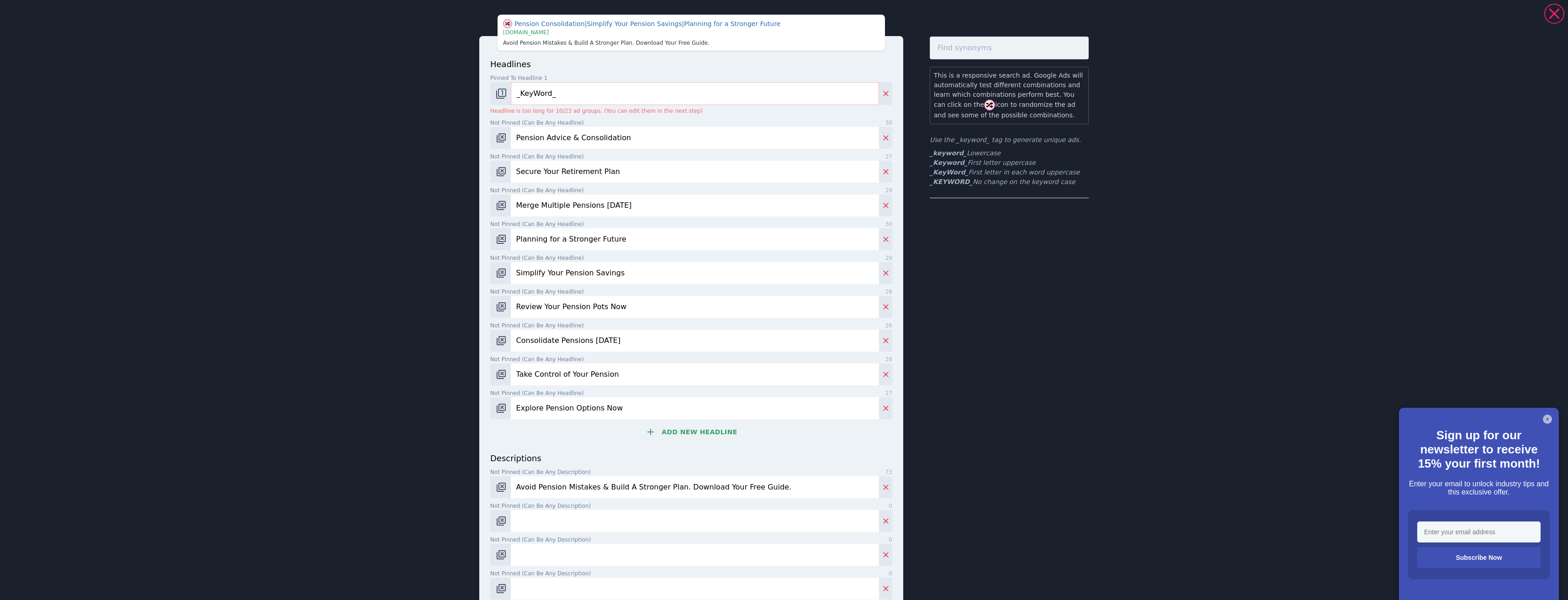
type input "Avoid Pension Mistakes & Build A Stronger Plan. Download Your Free Guide."
drag, startPoint x: 555, startPoint y: 521, endPoint x: 600, endPoint y: 465, distance: 71.8
click at [561, 524] on input "Not pinned (Can be any description) 0" at bounding box center [695, 521] width 368 height 22
paste input "Combine Pension Pots & Simplify Your Retirement Planning. Get Your Free Guide."
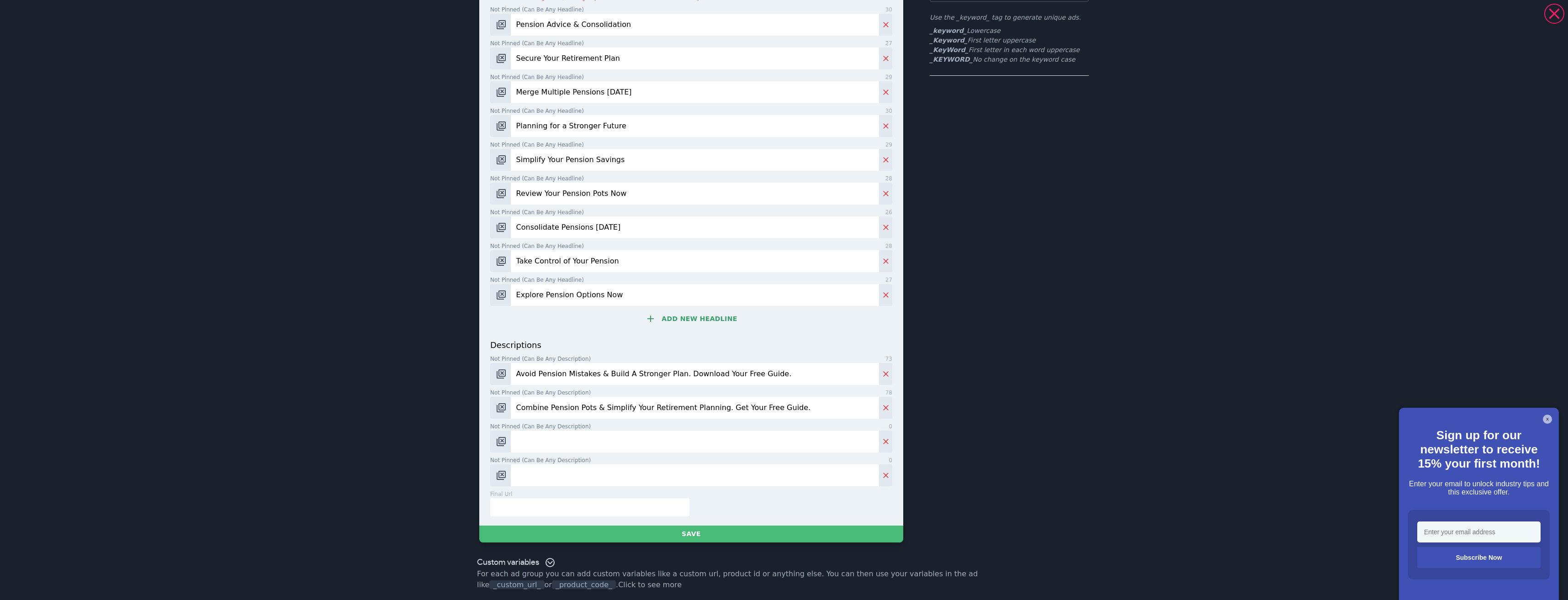
scroll to position [124, 0]
type input "Combine Pension Pots & Simplify Your Retirement Planning. Get Your Free Guide."
click at [571, 429] on span "Not pinned (Can be any description)" at bounding box center [541, 425] width 101 height 8
click at [571, 429] on input "Not pinned (Can be any description) 0" at bounding box center [695, 440] width 368 height 22
click at [576, 452] on div "descriptions Not pinned (Can be any description) 73 Avoid Pension Mistakes & Bu…" at bounding box center [691, 411] width 402 height 148
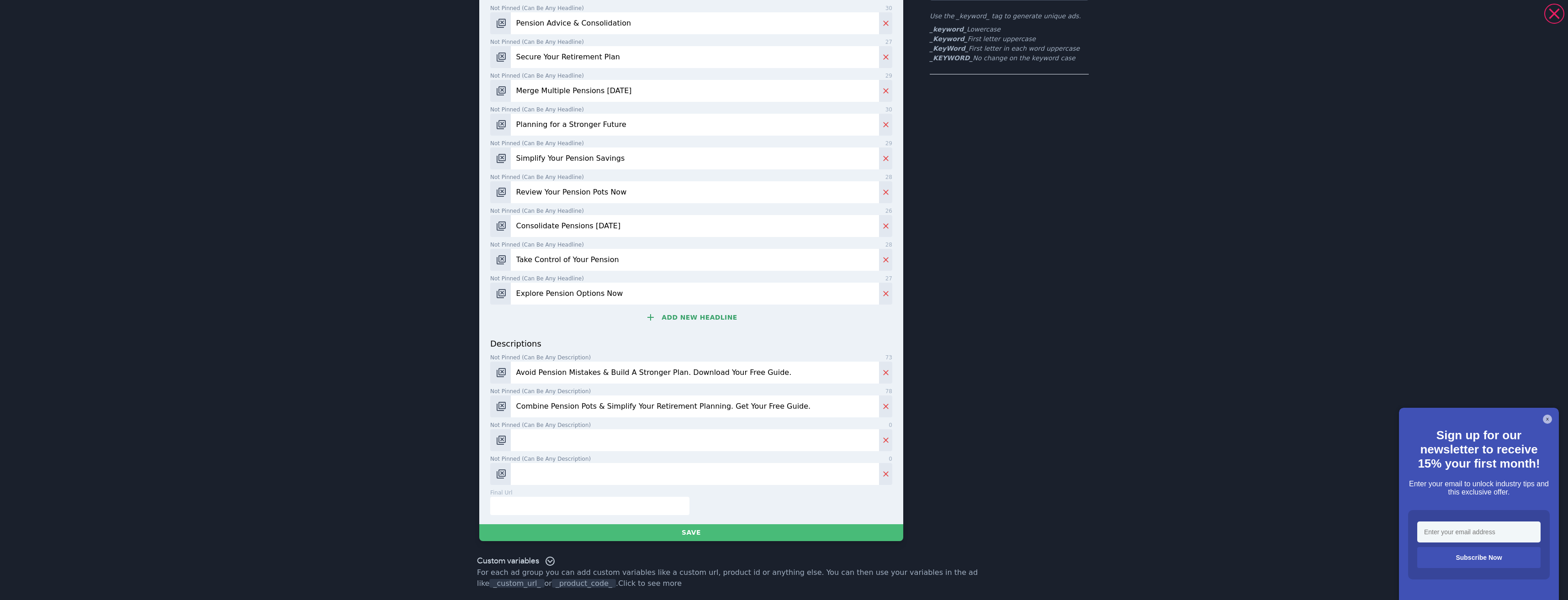
click at [546, 442] on input "Not pinned (Can be any description) 0" at bounding box center [695, 440] width 368 height 22
paste input "Tax-Efficient Pension Strategies for a Secure Retirement. Download Our Guide No…"
type input "Tax-Efficient Pension Strategies for a Secure Retirement. Download Our Guide No…"
click at [586, 478] on input "Not pinned (Can be any description) 0" at bounding box center [695, 474] width 368 height 22
paste input "Understand the Risks & Benefits of Combining Pensions. Plan with Our Expert Gui…"
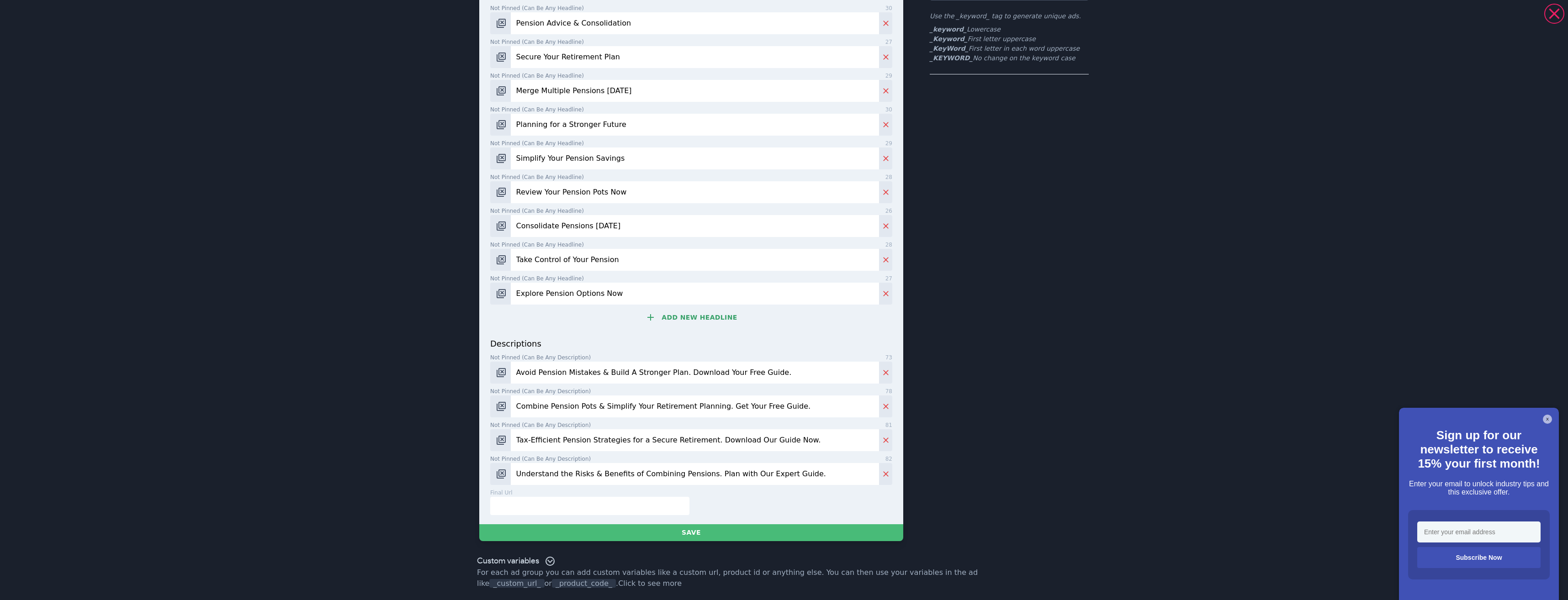
type input "Understand the Risks & Benefits of Combining Pensions. Plan with Our Expert Gui…"
click at [632, 501] on input "text" at bounding box center [590, 506] width 199 height 18
paste input "Integral Advice - Pension Consolidation"
type input "Integral Advice - Pension Consolidation"
drag, startPoint x: 629, startPoint y: 510, endPoint x: 465, endPoint y: 488, distance: 165.5
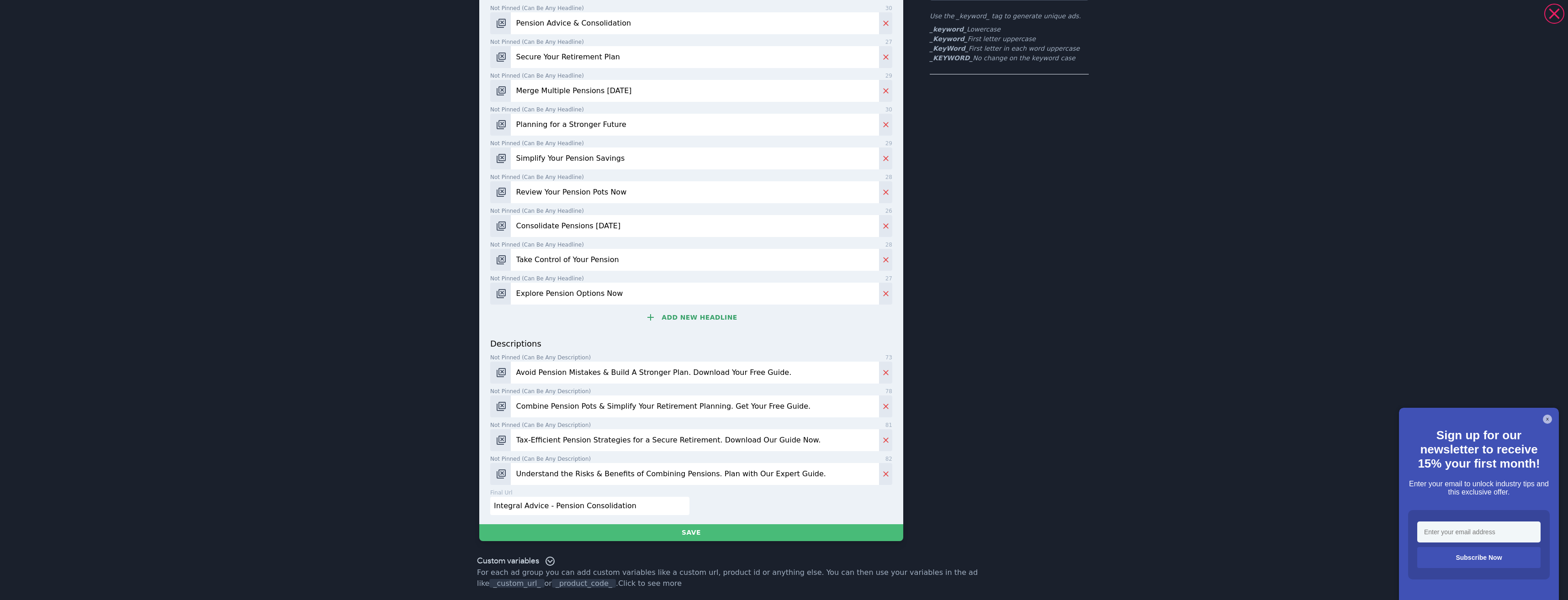
click at [465, 488] on div "Pension Consolidation | Take Control of Your Pension | Consolidate Pensions Tod…" at bounding box center [784, 216] width 658 height 672
click at [571, 512] on input "text" at bounding box center [590, 506] width 199 height 18
paste input "https://integral-advice.ubpages.com/pension-consolidation/"
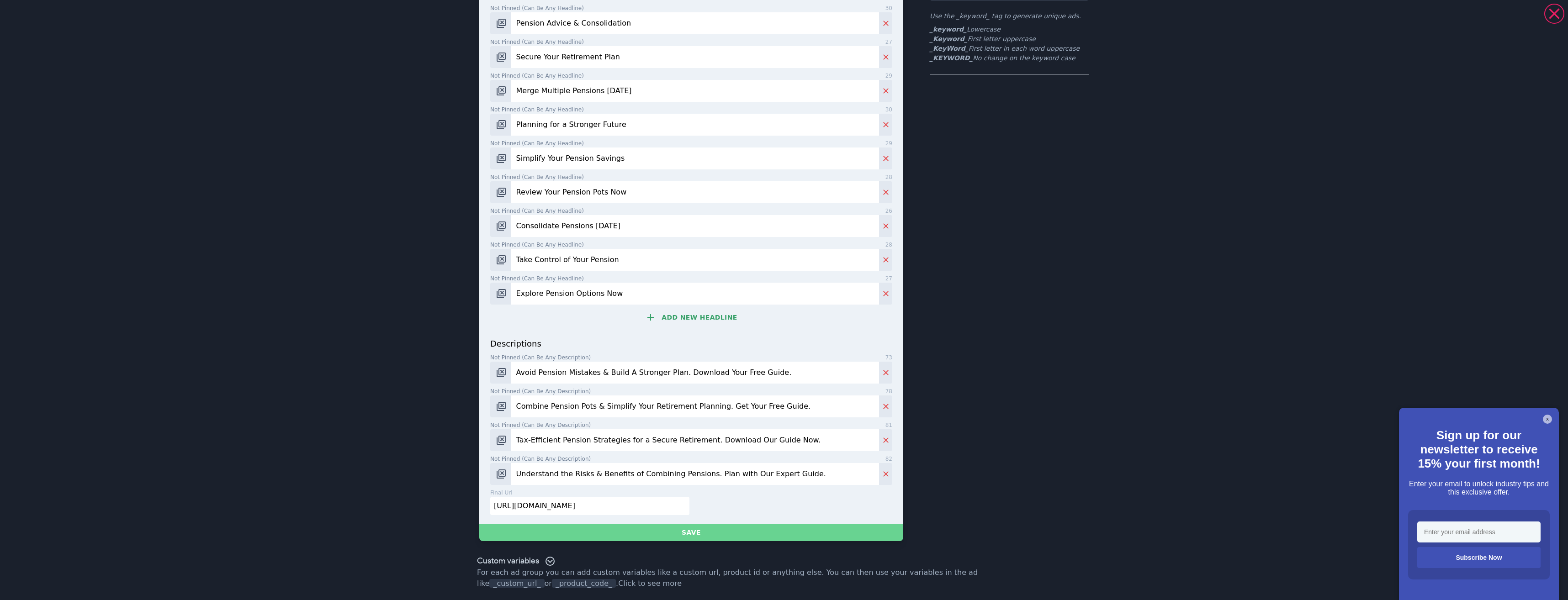
type input "https://integral-advice.ubpages.com/pension-consolidation/"
click at [699, 529] on button "Save" at bounding box center [690, 533] width 424 height 17
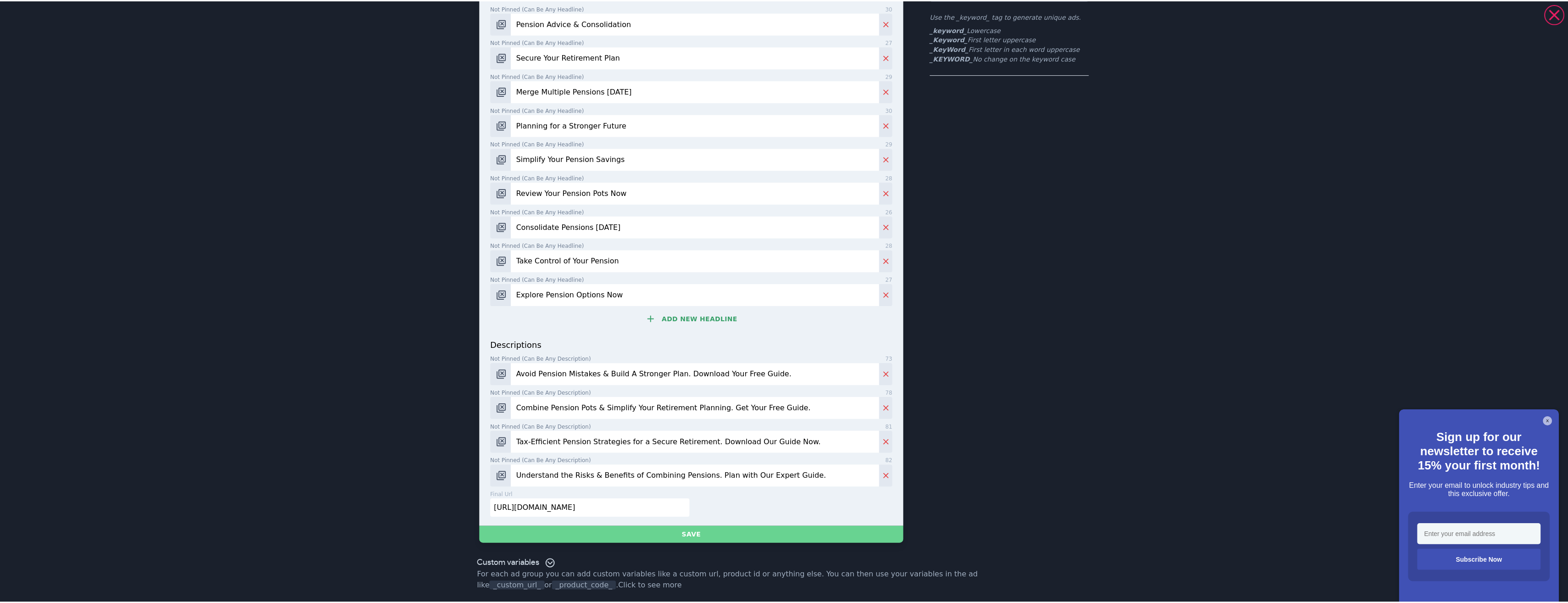
scroll to position [0, 0]
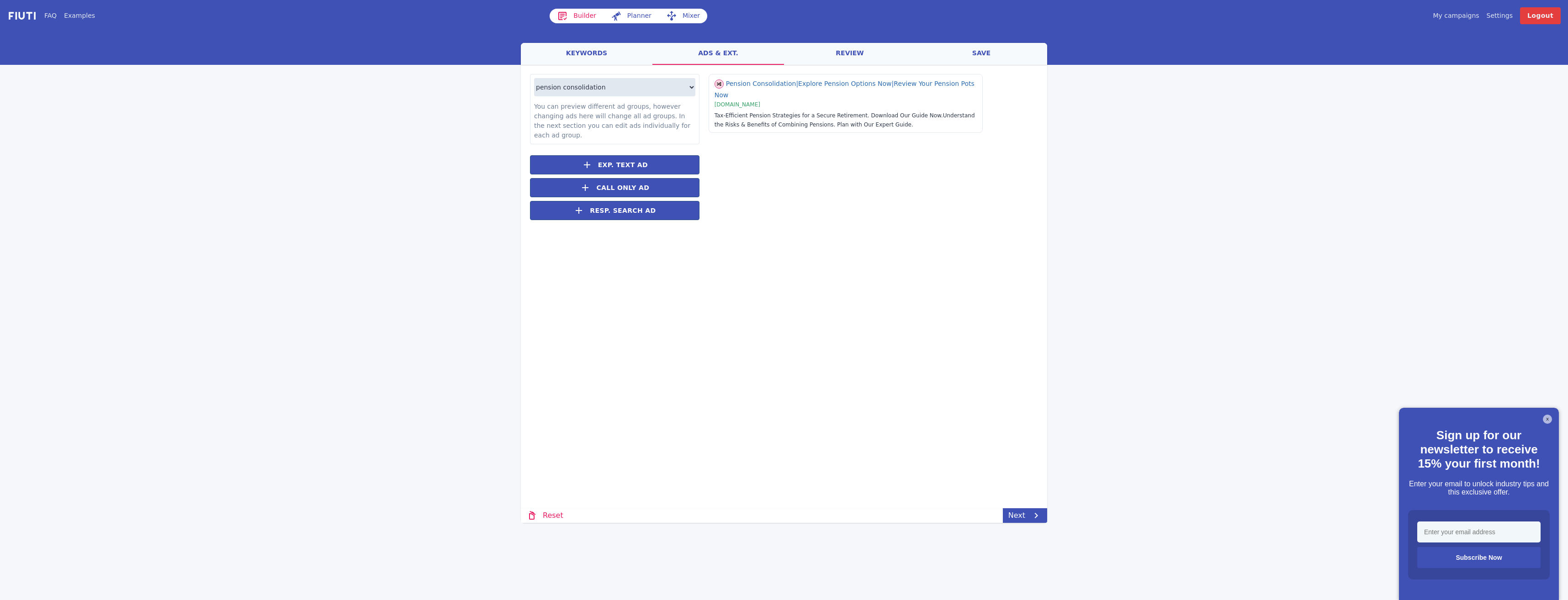
click at [854, 54] on link "review" at bounding box center [849, 54] width 131 height 22
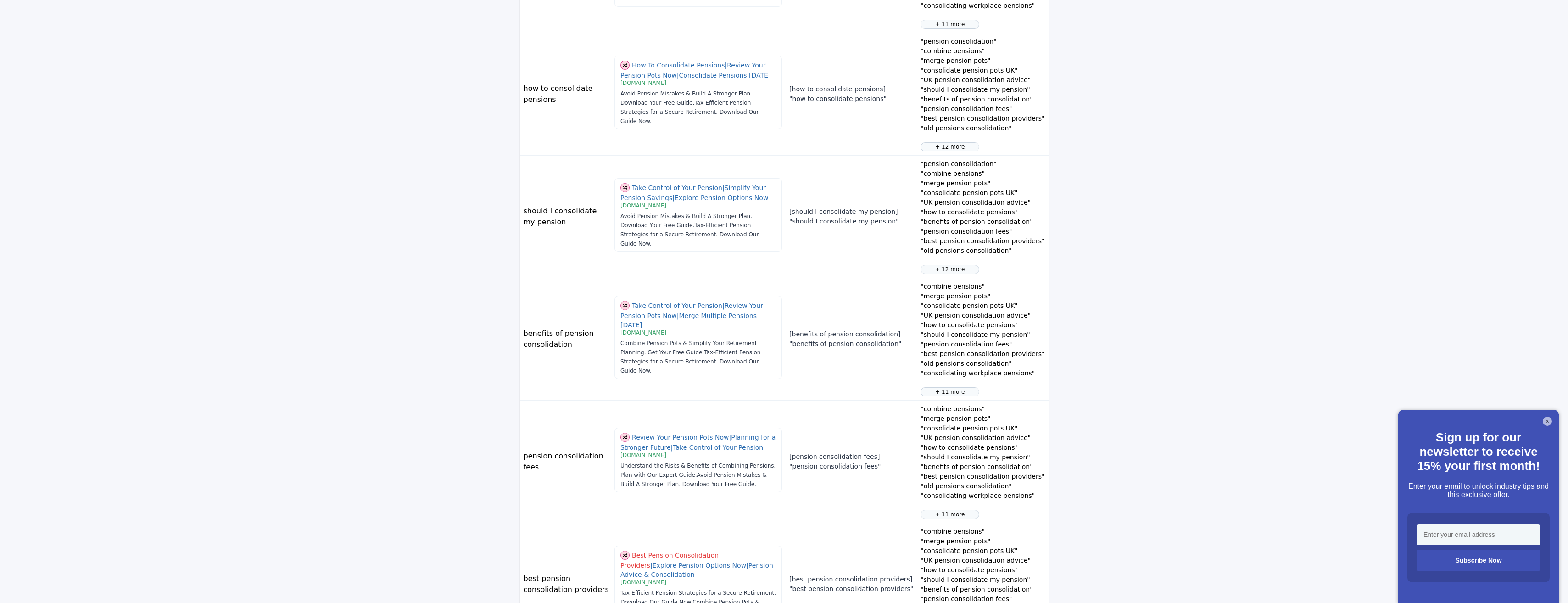
scroll to position [833, 0]
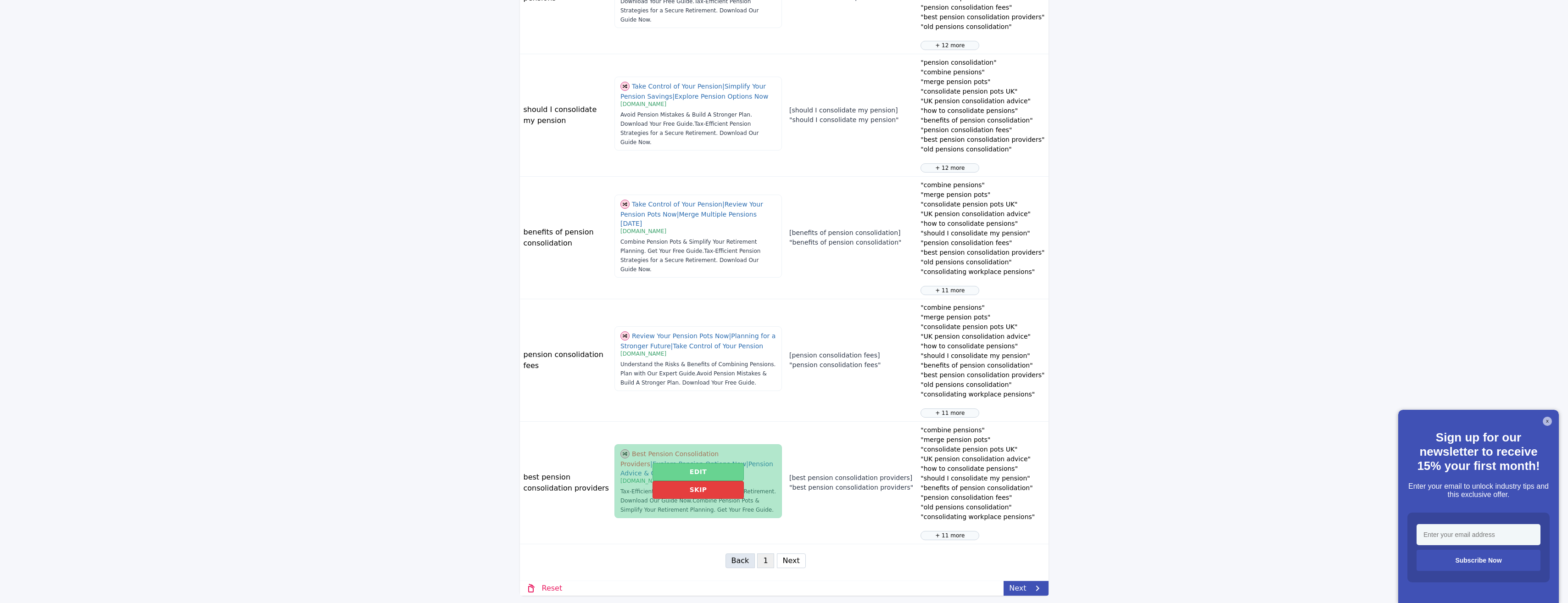
click at [689, 479] on button "Edit" at bounding box center [698, 472] width 92 height 18
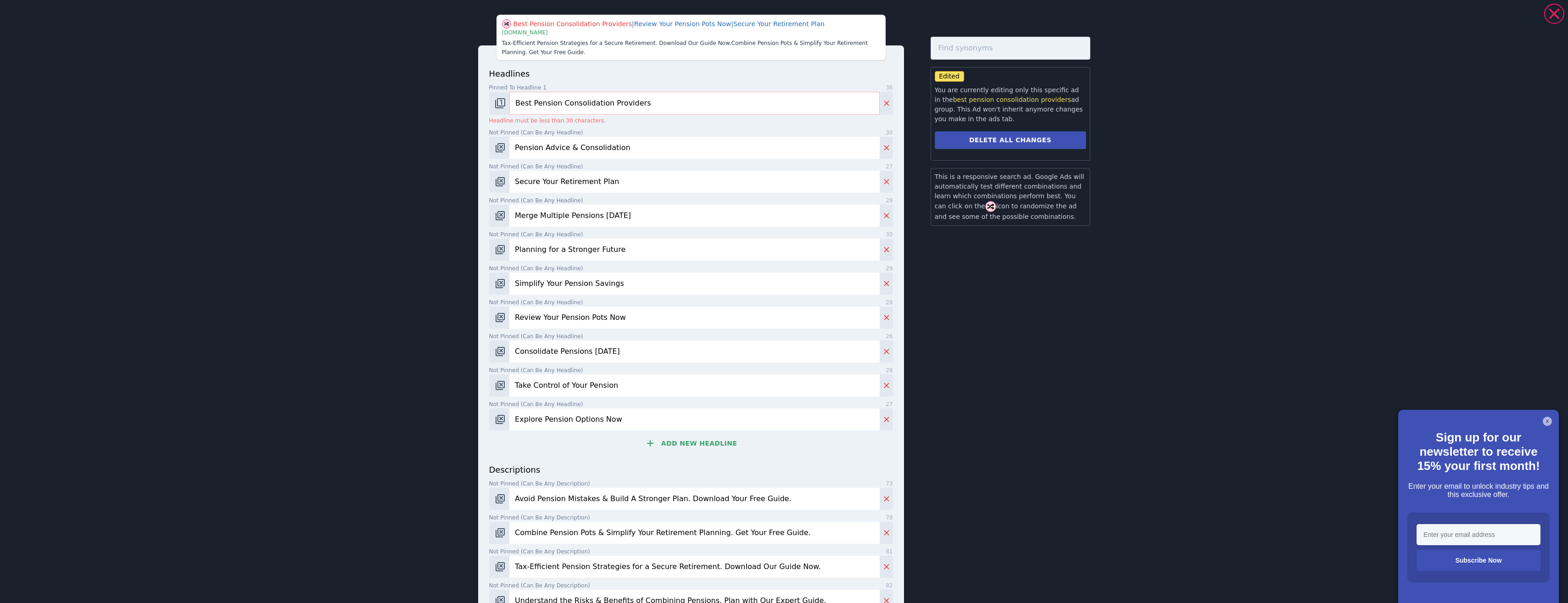
click at [616, 105] on input "Best Pension Consolidation Providers" at bounding box center [693, 103] width 370 height 23
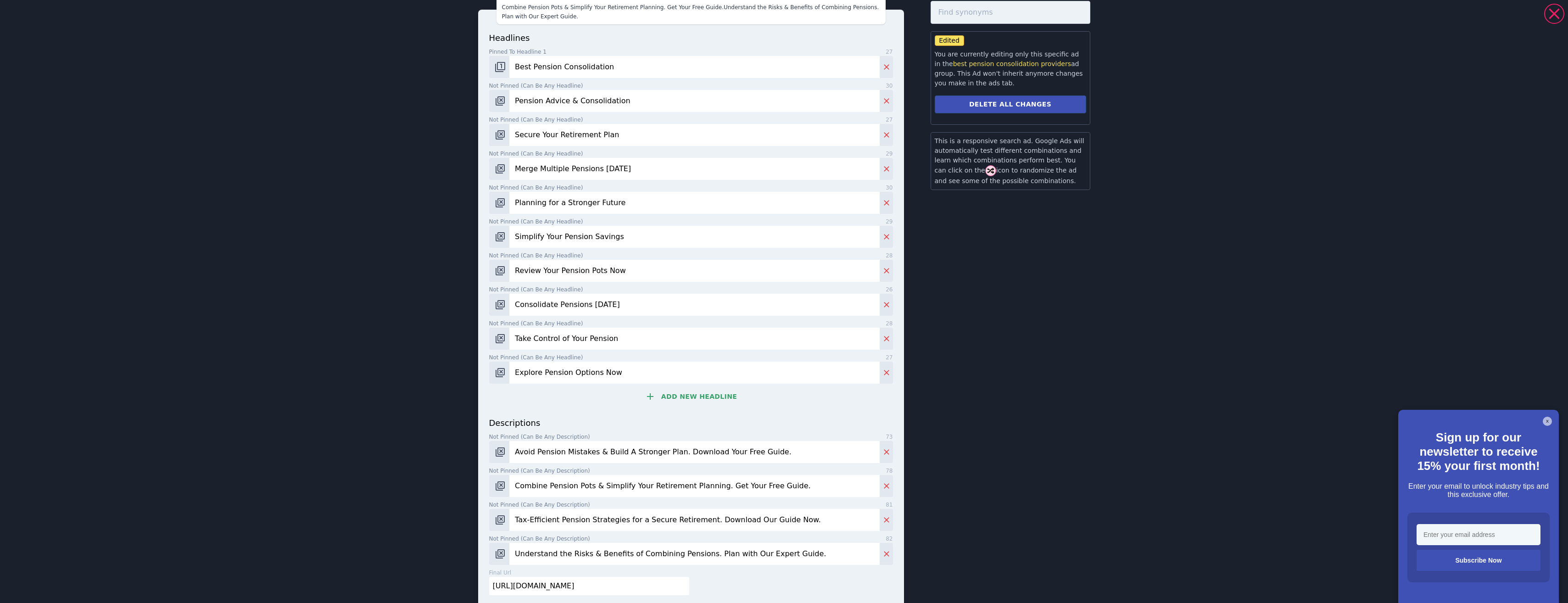
scroll to position [69, 0]
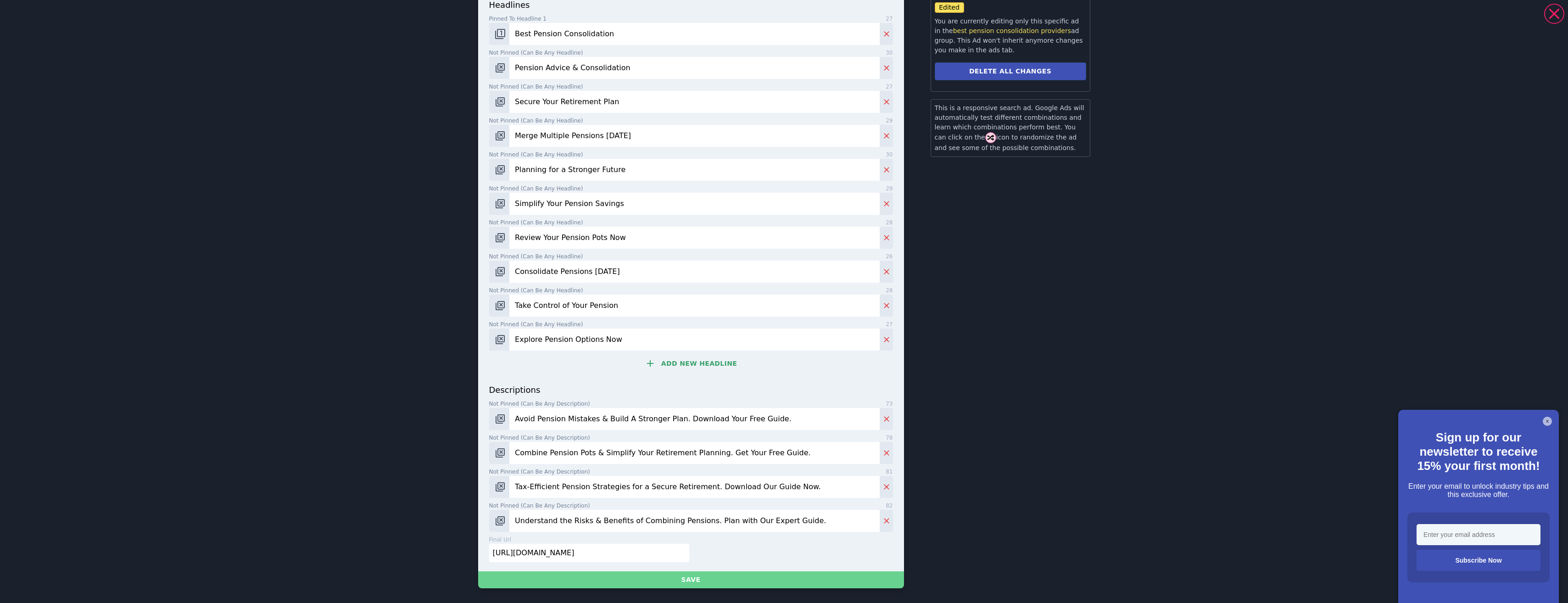
type input "Best Pension Consolidation"
click at [722, 583] on button "Save" at bounding box center [691, 580] width 426 height 17
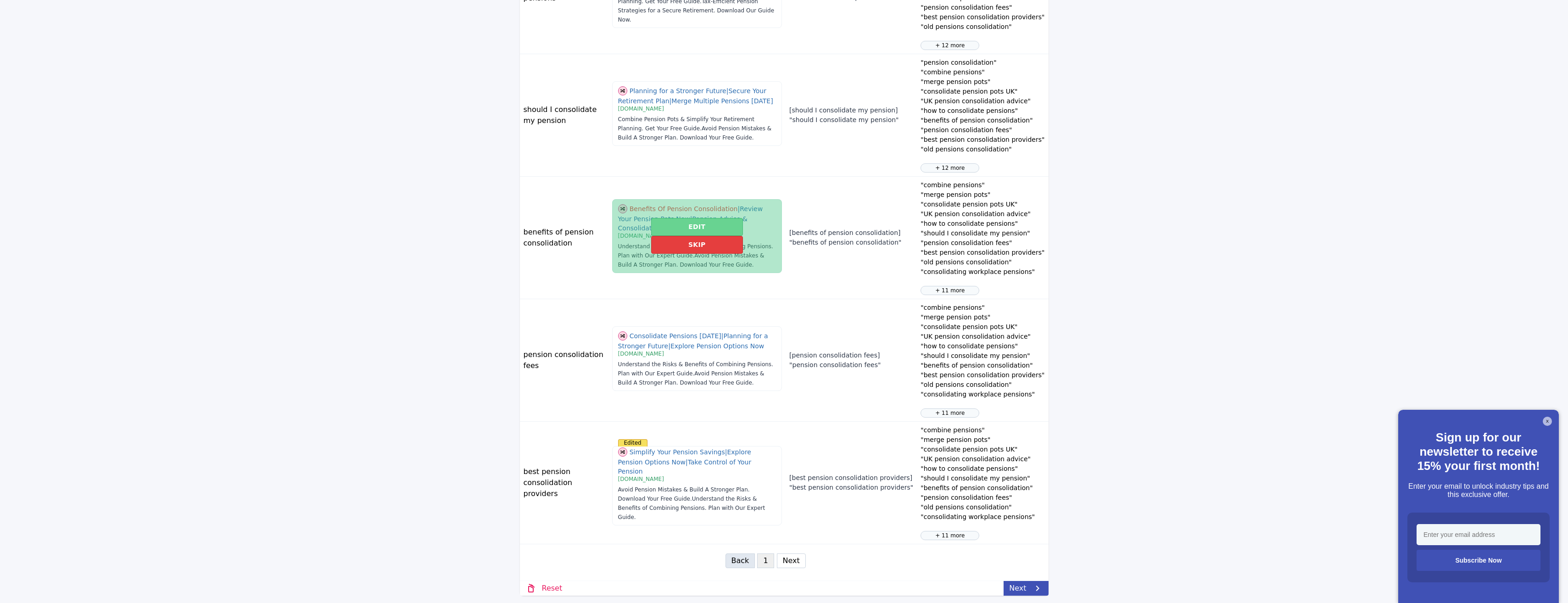
click at [679, 236] on button "Edit" at bounding box center [697, 227] width 92 height 18
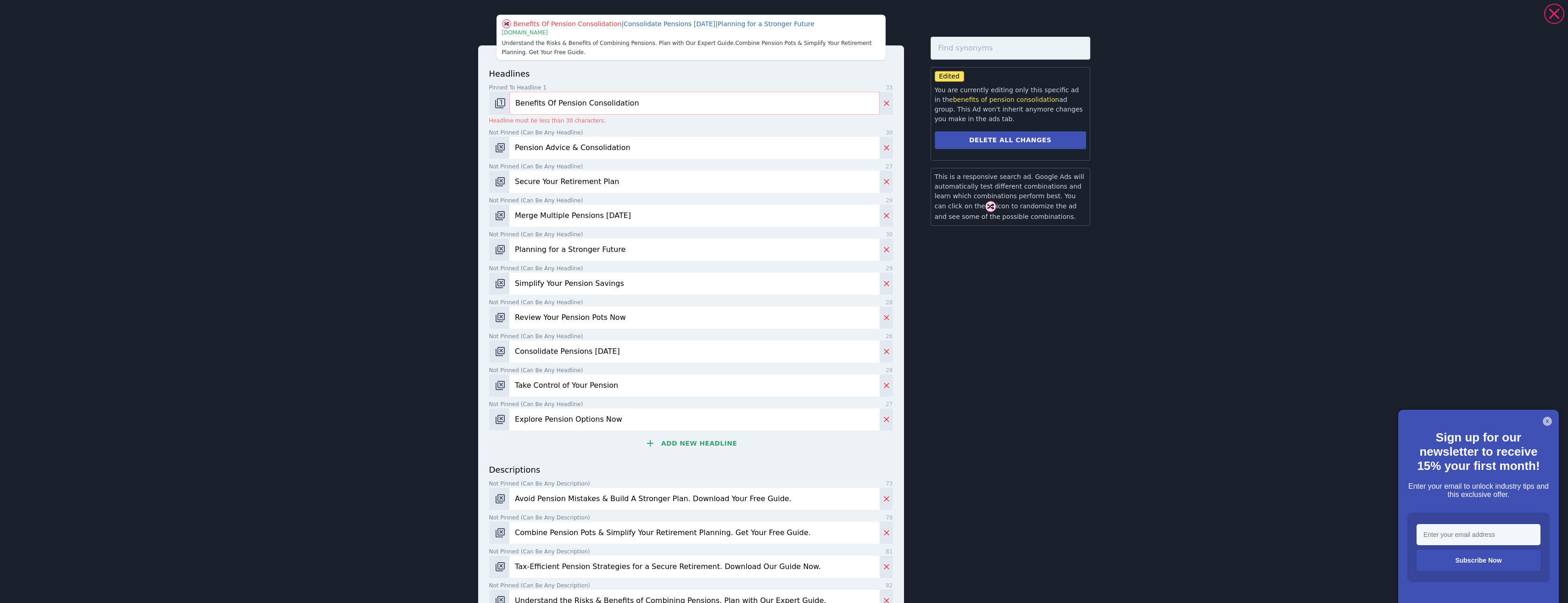
click at [631, 105] on input "Benefits Of Pension Consolidation" at bounding box center [693, 103] width 370 height 23
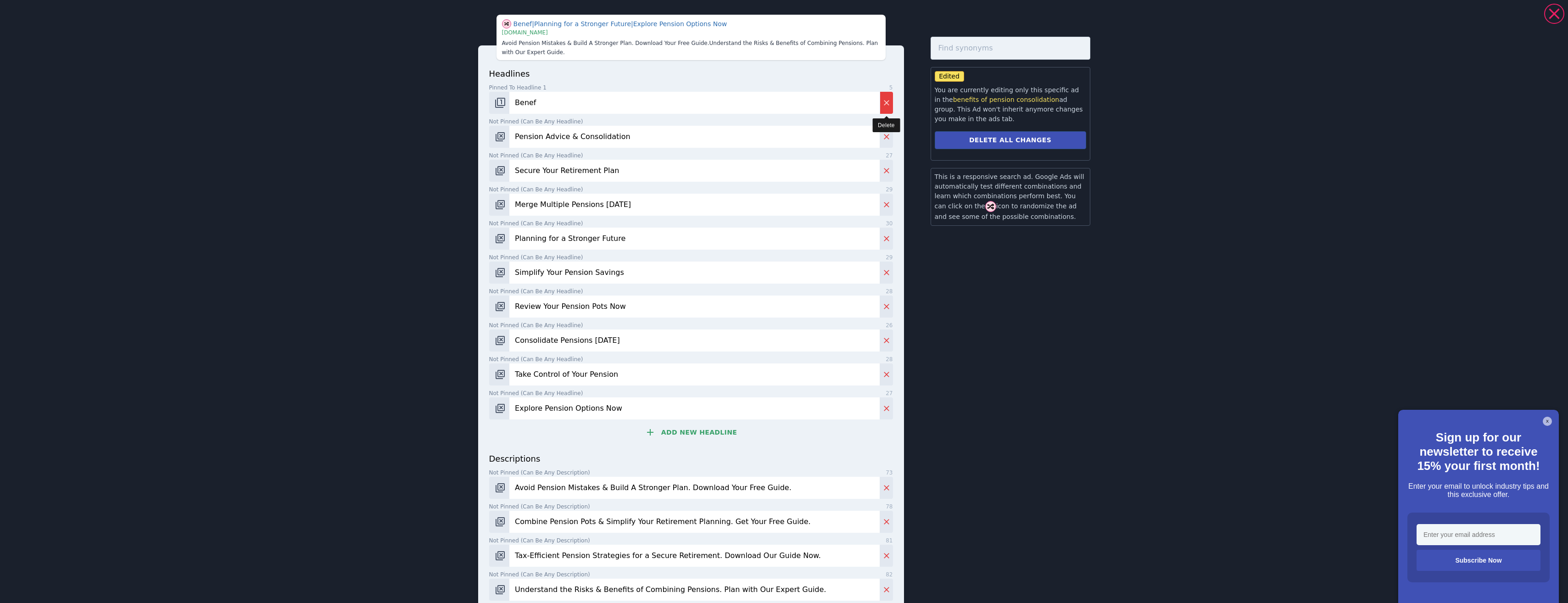
click at [890, 100] on icon "Delete" at bounding box center [886, 103] width 9 height 9
type input "Pension Advice & Consolidation"
type input "Secure Your Retirement Plan"
type input "Merge Multiple Pensions Today"
type input "Planning for a Stronger Future"
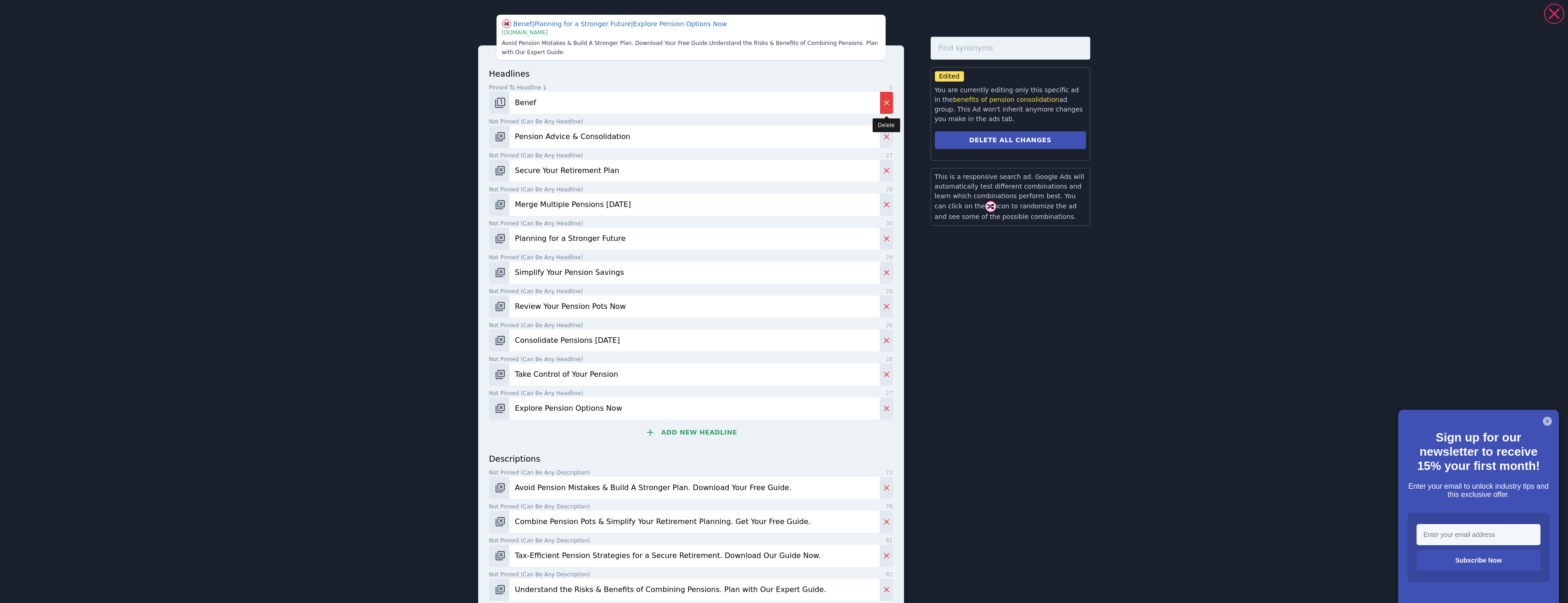
type input "Simplify Your Pension Savings"
type input "Review Your Pension Pots Now"
type input "Consolidate Pensions Today"
type input "Take Control of Your Pension"
type input "Explore Pension Options Now"
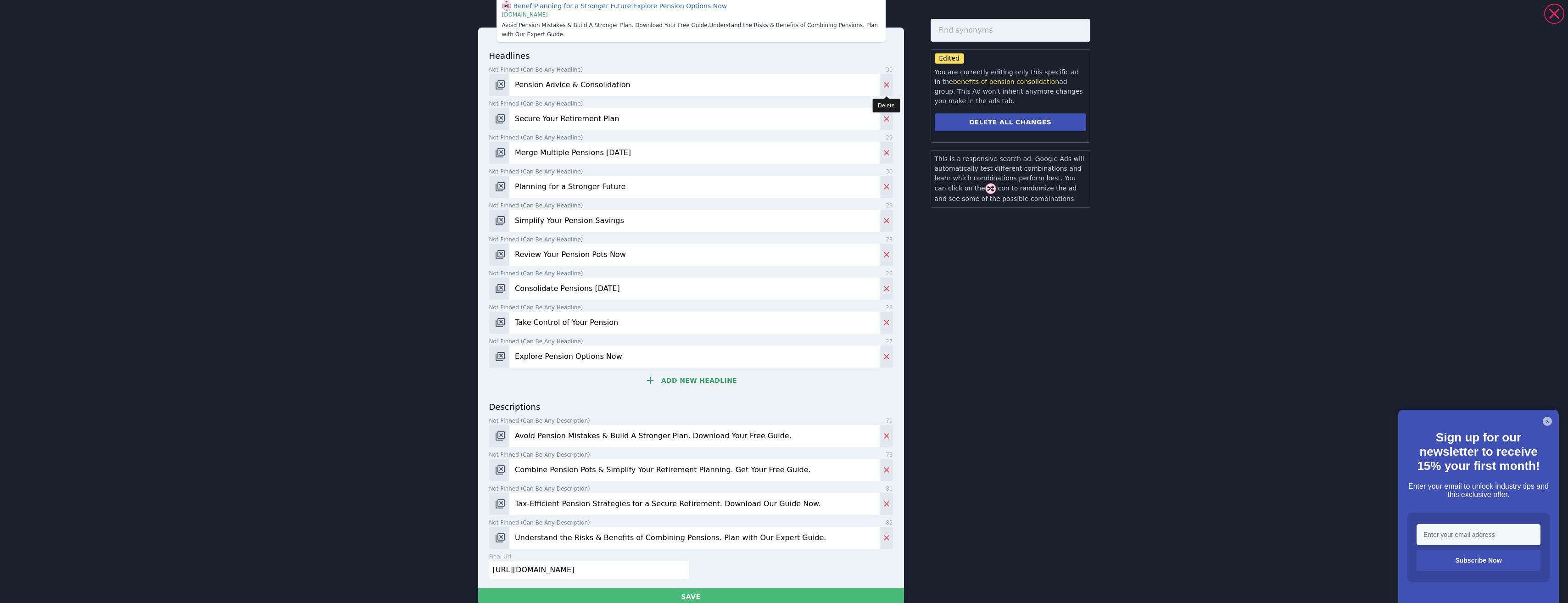
scroll to position [35, 0]
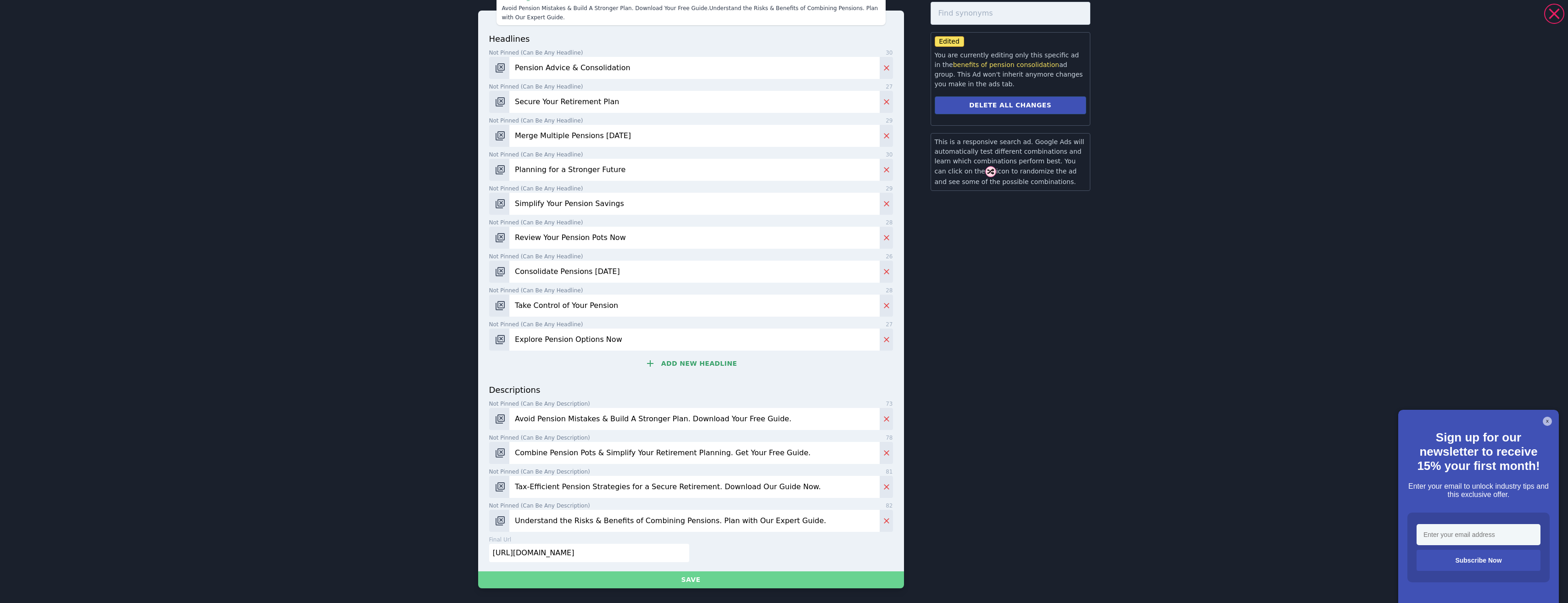
click at [703, 573] on button "Save" at bounding box center [691, 580] width 426 height 17
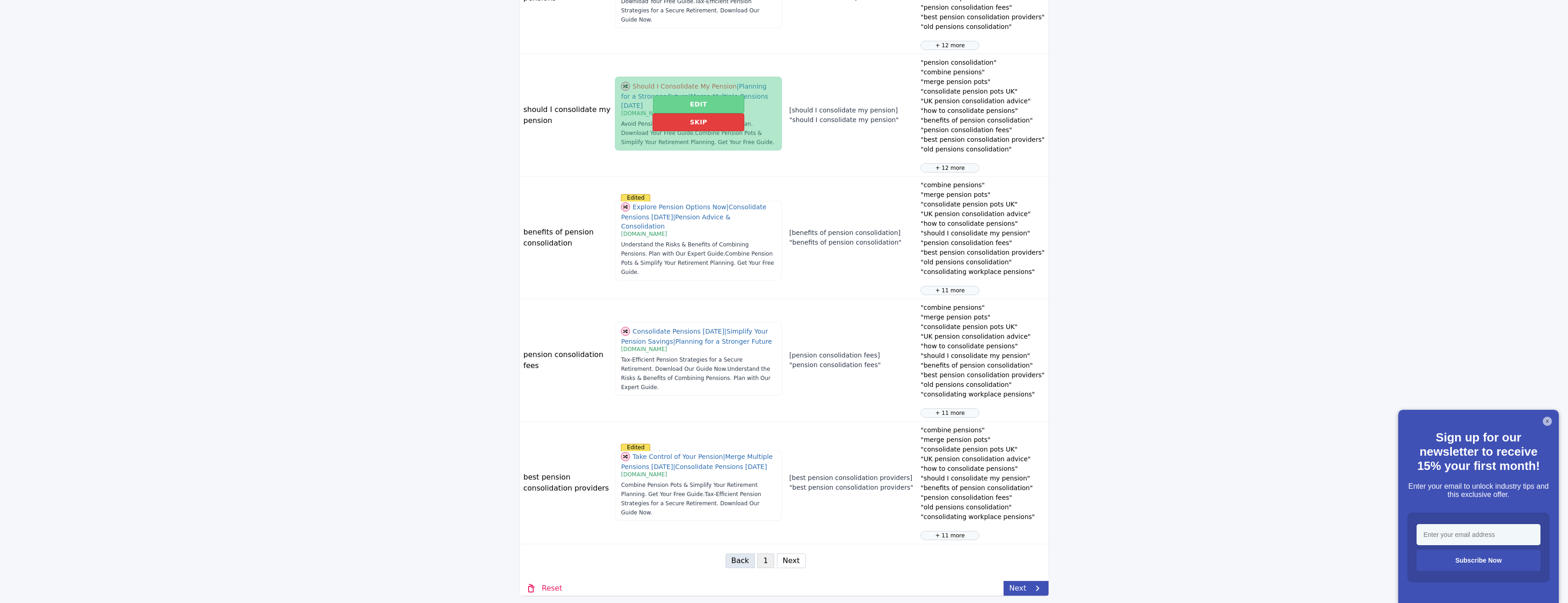
click at [684, 113] on button "Edit" at bounding box center [699, 105] width 92 height 18
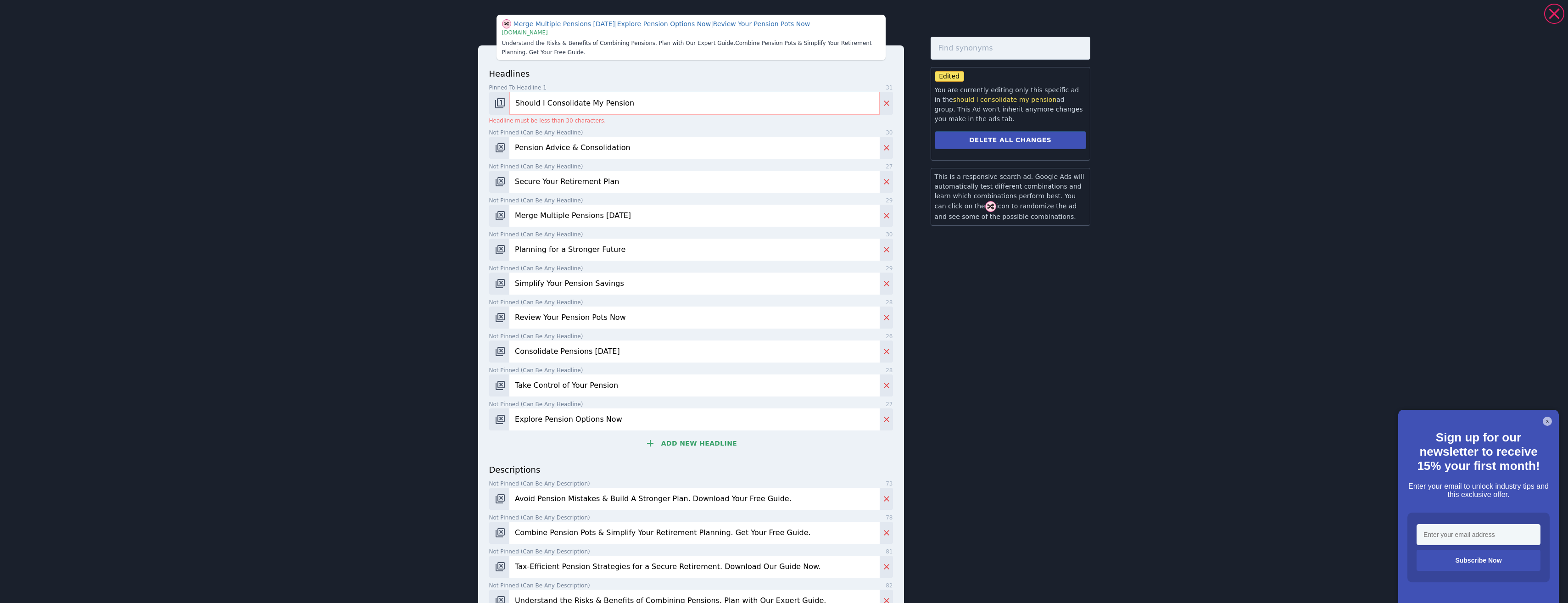
click at [593, 101] on input "Should I Consolidate My Pension" at bounding box center [693, 103] width 370 height 23
click at [594, 101] on input "Should I Consolidate My Pension" at bounding box center [693, 103] width 370 height 23
click at [589, 103] on input "Should I Consolidate My Pension" at bounding box center [693, 103] width 370 height 23
click at [590, 104] on input "Should I Consolidate My Pension" at bounding box center [693, 103] width 370 height 23
click at [591, 104] on input "Should I Consolidate My Pension" at bounding box center [693, 103] width 370 height 23
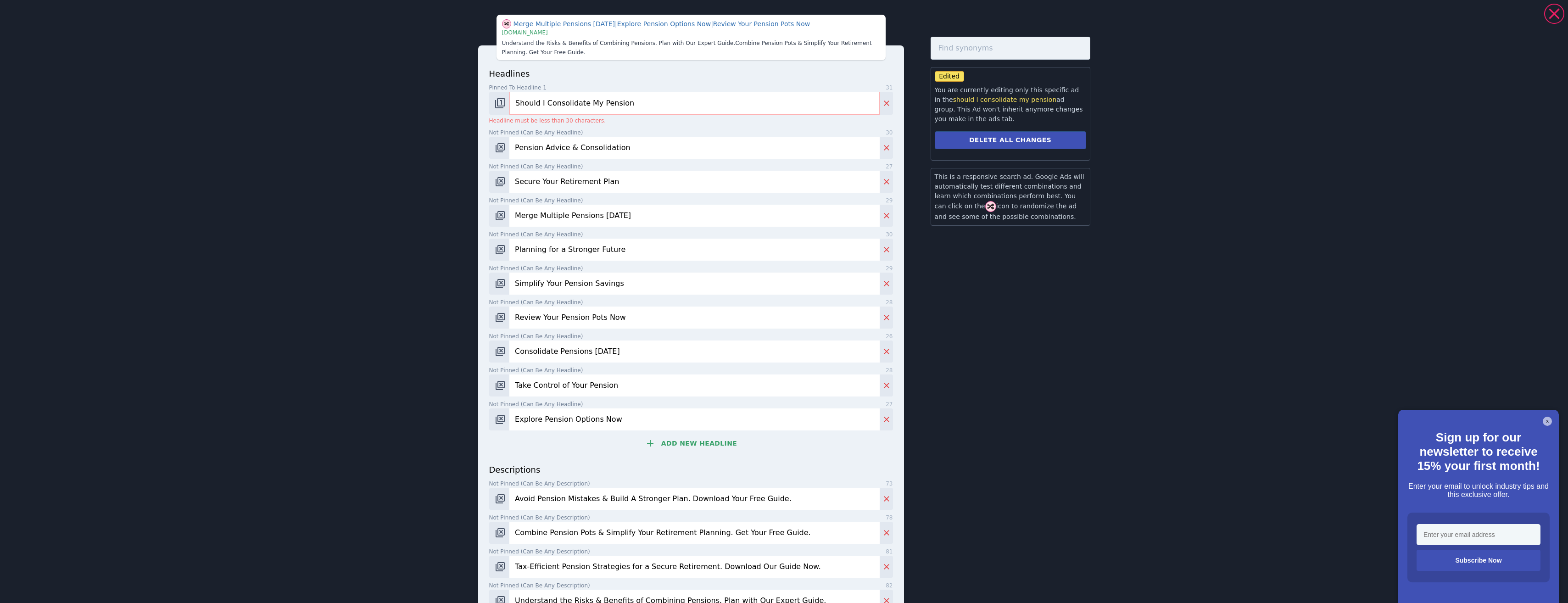
click at [591, 104] on input "Should I Consolidate My Pension" at bounding box center [693, 103] width 370 height 23
drag, startPoint x: 618, startPoint y: 118, endPoint x: 586, endPoint y: 114, distance: 32.2
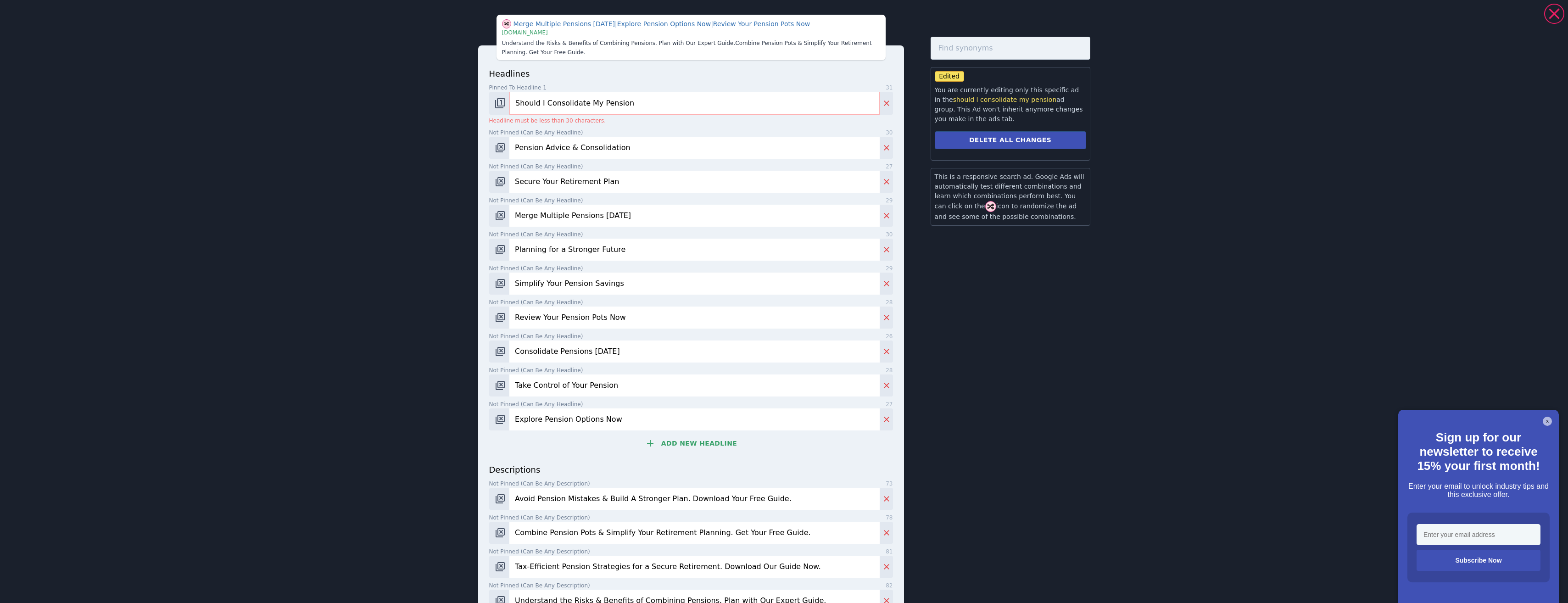
click at [618, 118] on p "Headline must be less than 30 characters." at bounding box center [691, 121] width 404 height 8
click at [588, 105] on input "Should I Consolidate My Pension" at bounding box center [693, 103] width 370 height 23
click at [588, 105] on input "Should I Consolidate My Pension" at bounding box center [693, 103] width 370 height 23
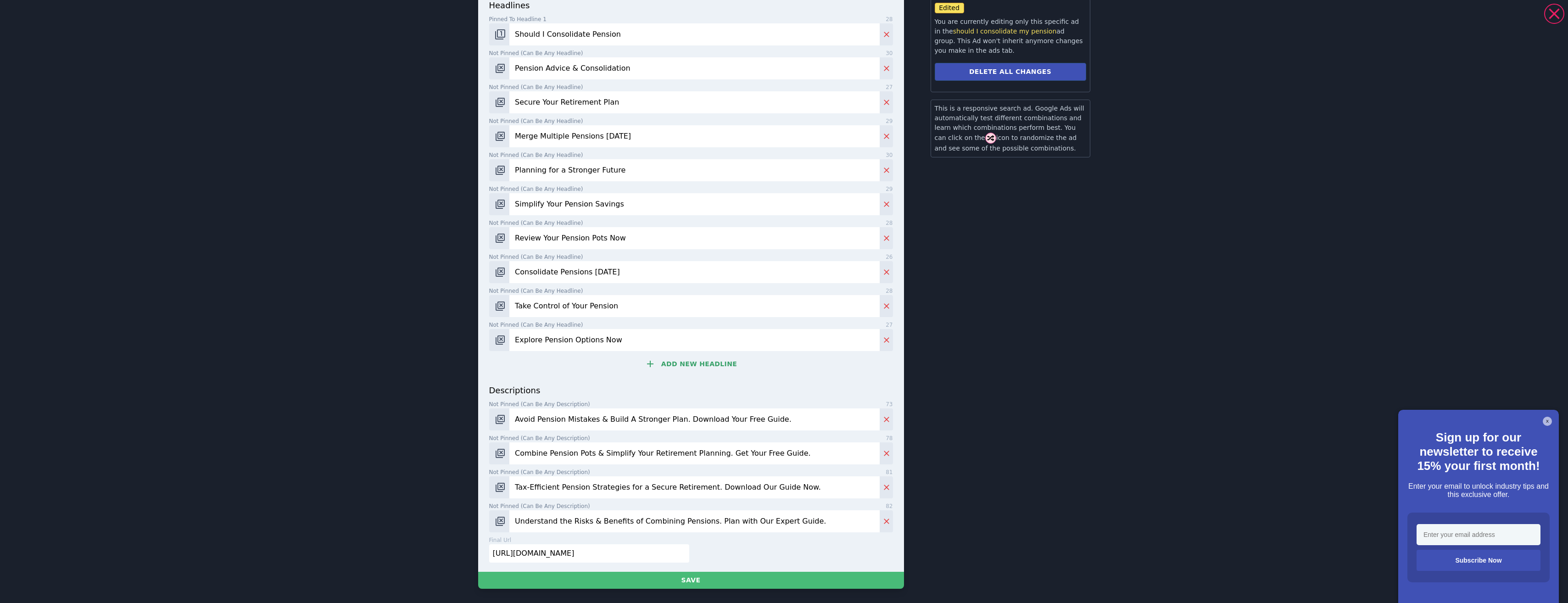
scroll to position [69, 0]
type input "Should I Consolidate Pension"
click at [739, 574] on button "Save" at bounding box center [691, 580] width 426 height 17
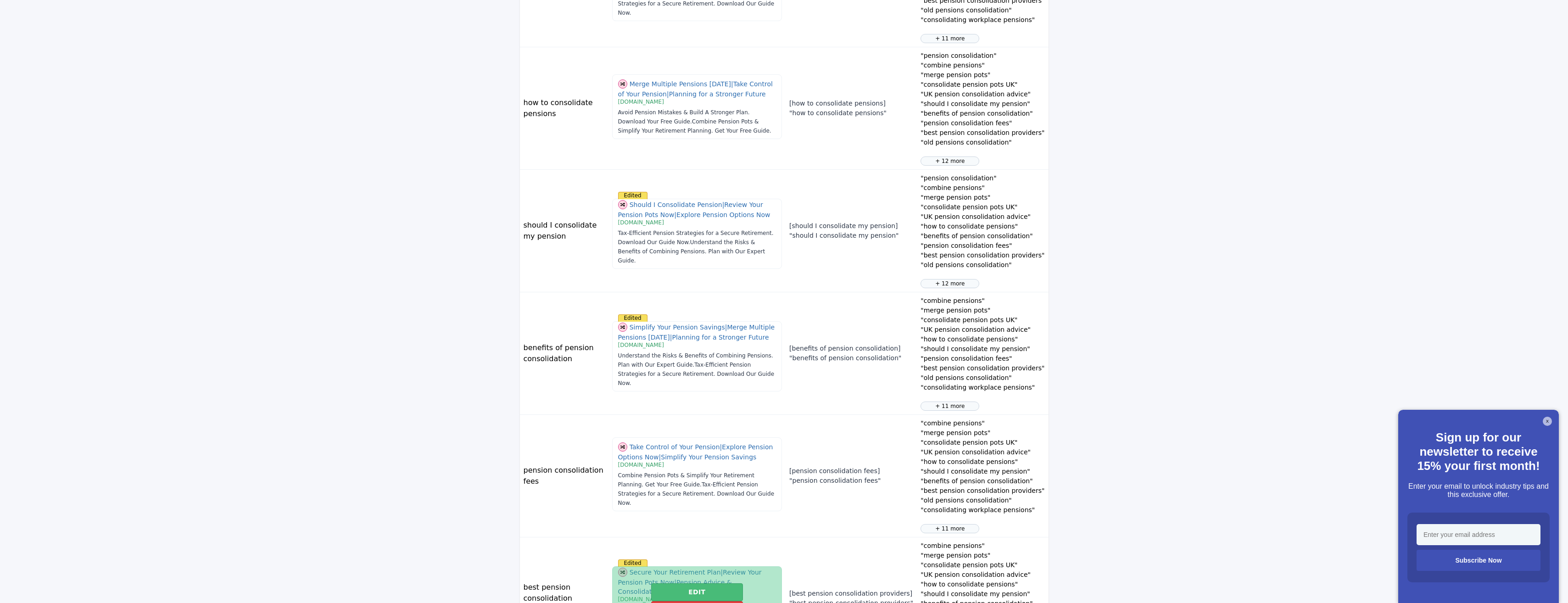
scroll to position [833, 0]
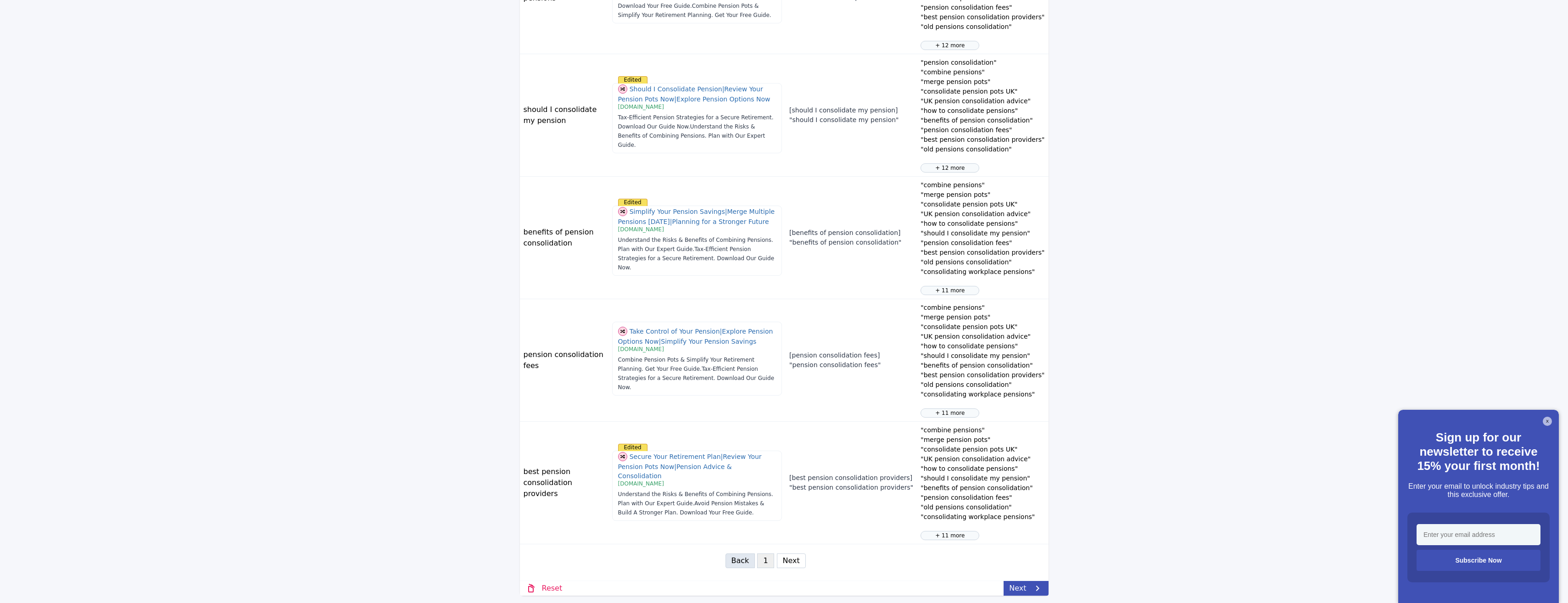
click at [793, 564] on button "Next" at bounding box center [791, 561] width 29 height 14
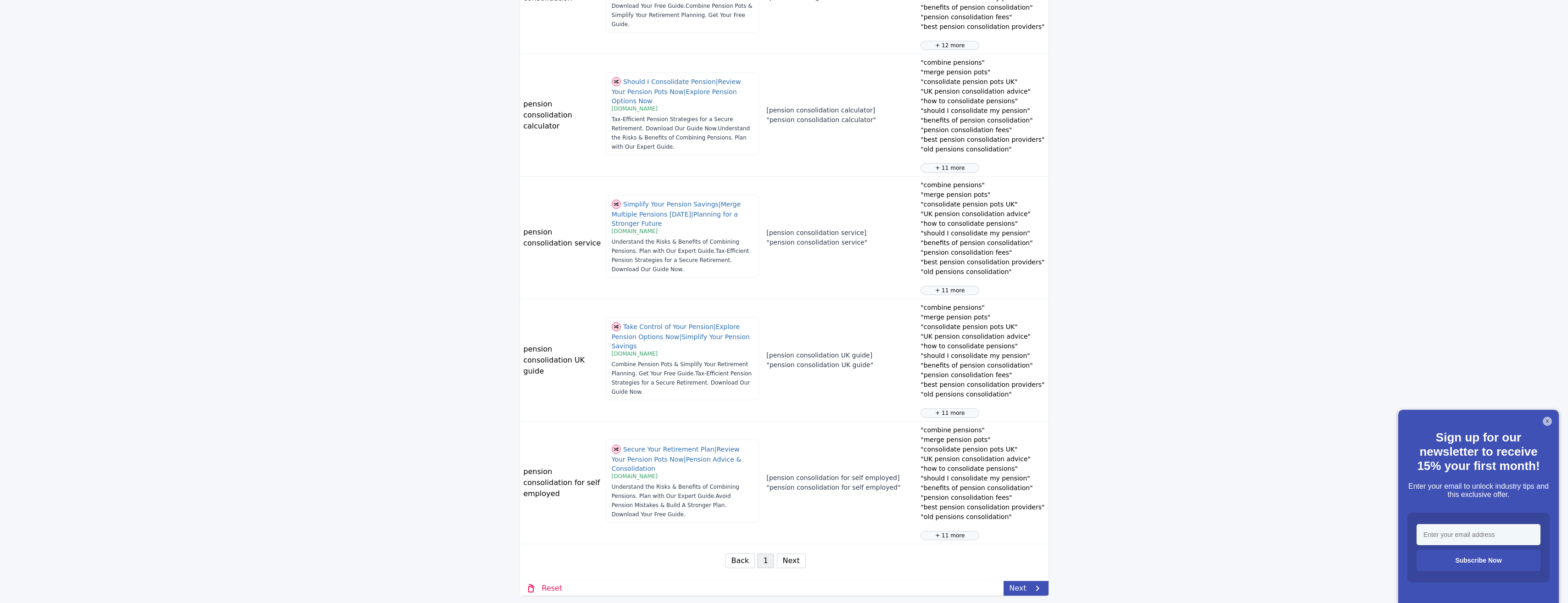
click at [790, 562] on button "Next" at bounding box center [791, 561] width 29 height 14
select select "3"
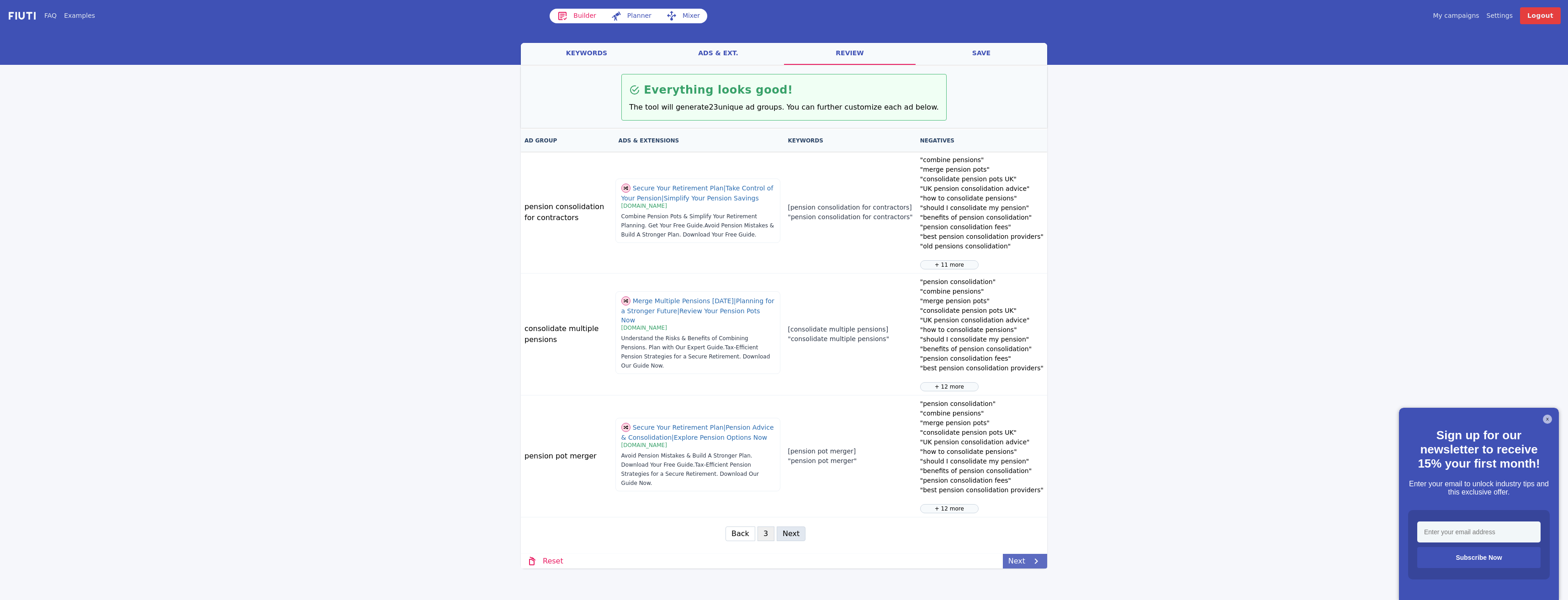
click at [1014, 559] on link "Next" at bounding box center [1024, 561] width 44 height 14
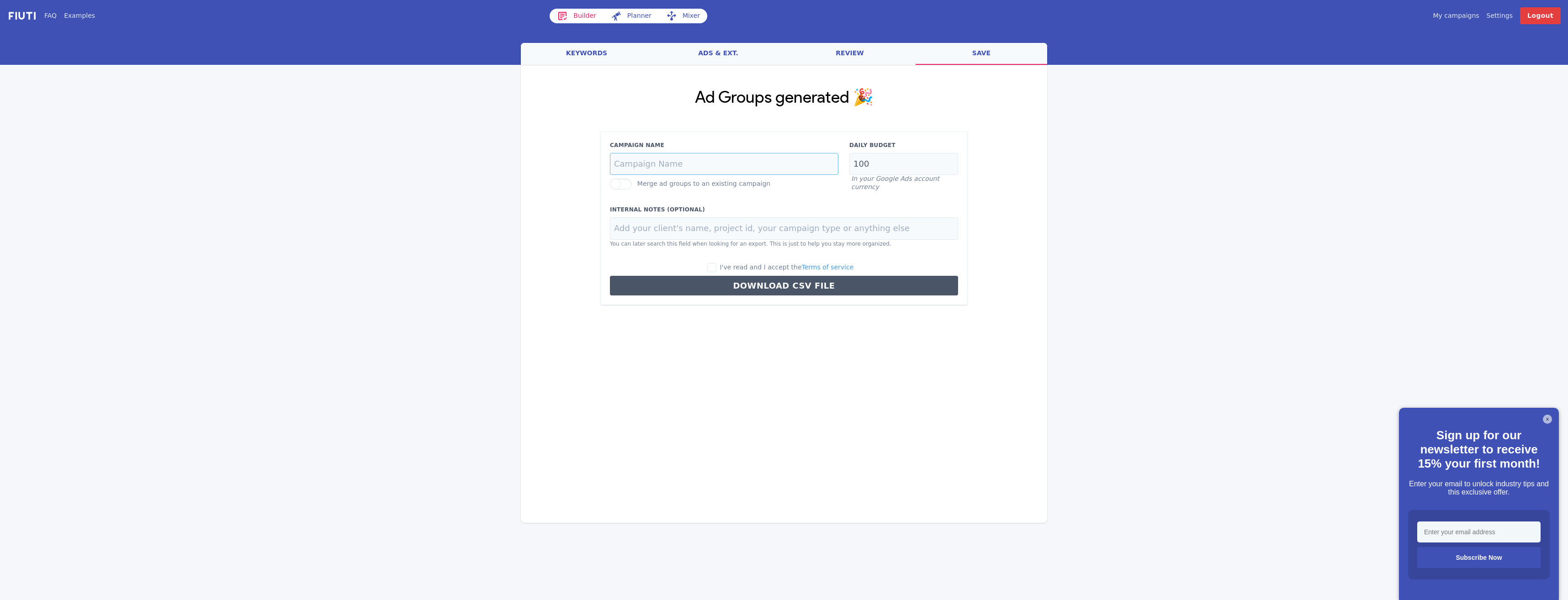
click at [664, 163] on input "Campaign Name" at bounding box center [724, 164] width 229 height 22
type input "Pension Consolidation"
click at [680, 167] on input "Pension Consolidation" at bounding box center [724, 164] width 229 height 22
click at [680, 166] on input "Pension Consolidation" at bounding box center [724, 164] width 229 height 22
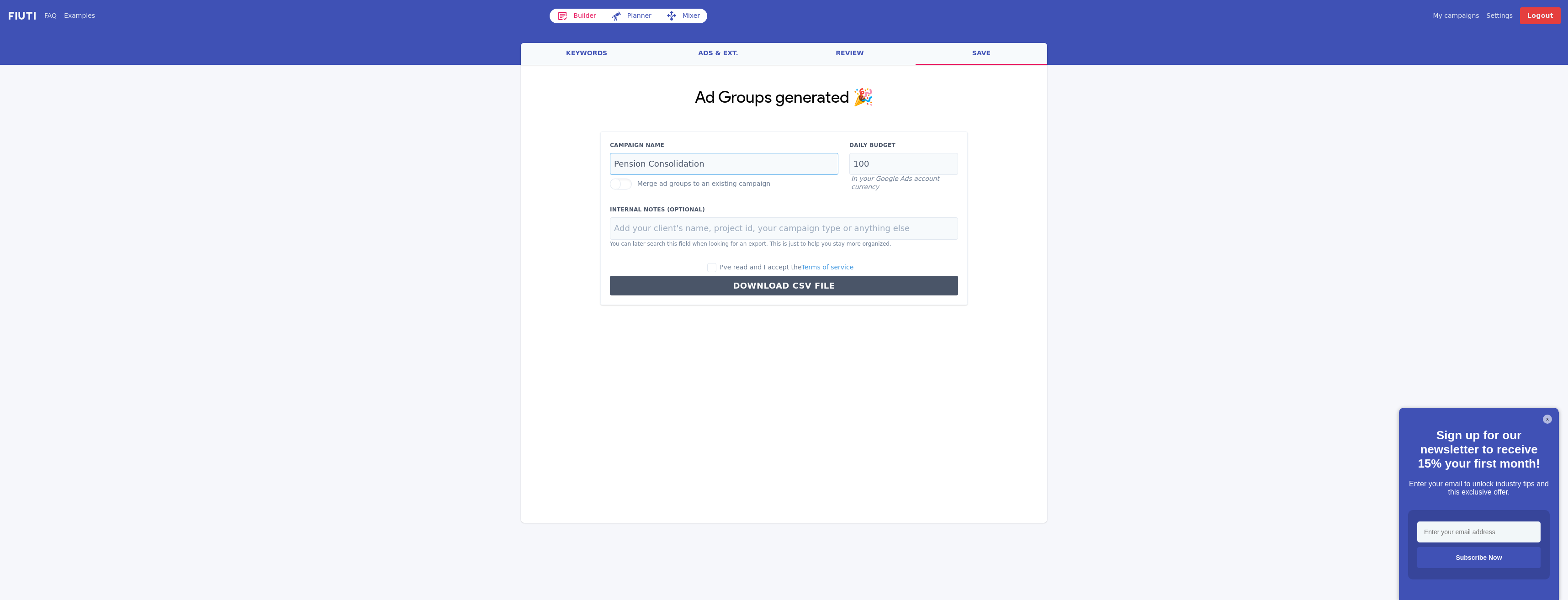
click at [663, 162] on input "Pension Consolidation" at bounding box center [724, 164] width 229 height 22
paste input "Pension Consolidation"
type input "Pension Consolidation"
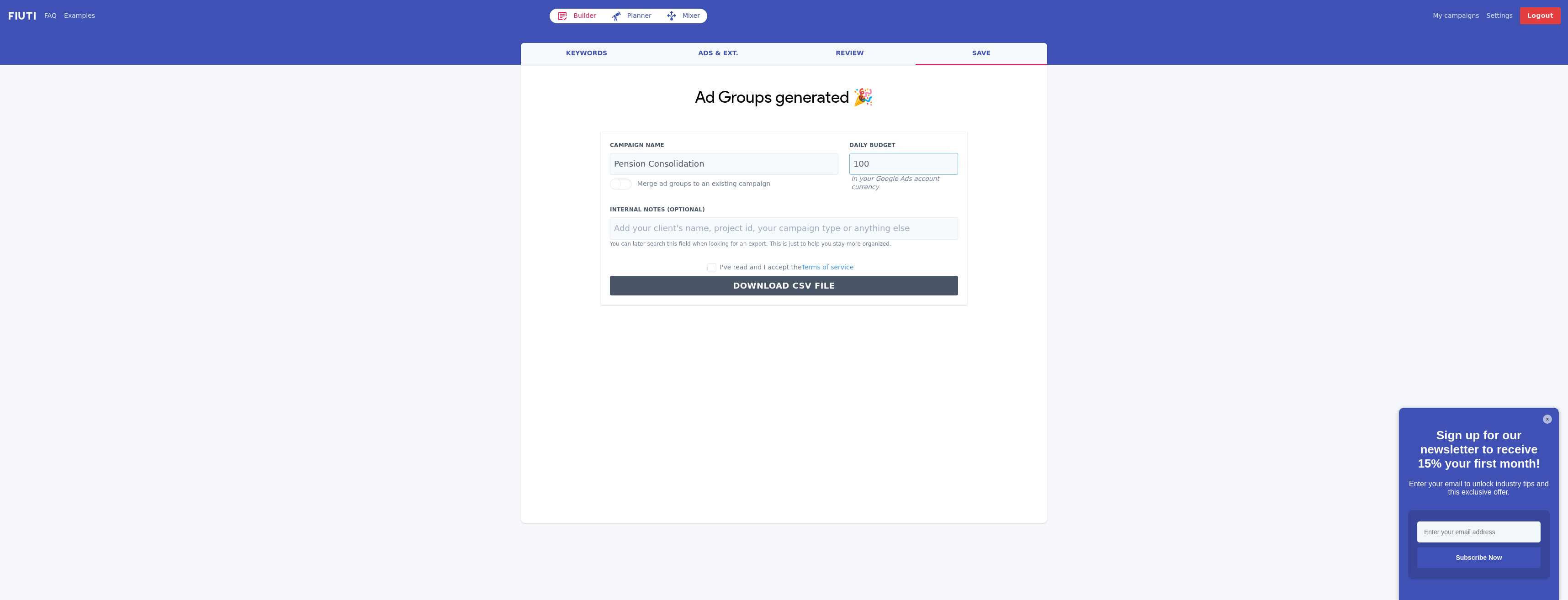
click at [896, 156] on input "100" at bounding box center [903, 164] width 109 height 22
type input "1"
type input "25"
click at [716, 266] on input "I've read and I accept the Terms of service" at bounding box center [711, 267] width 9 height 9
checkbox input "true"
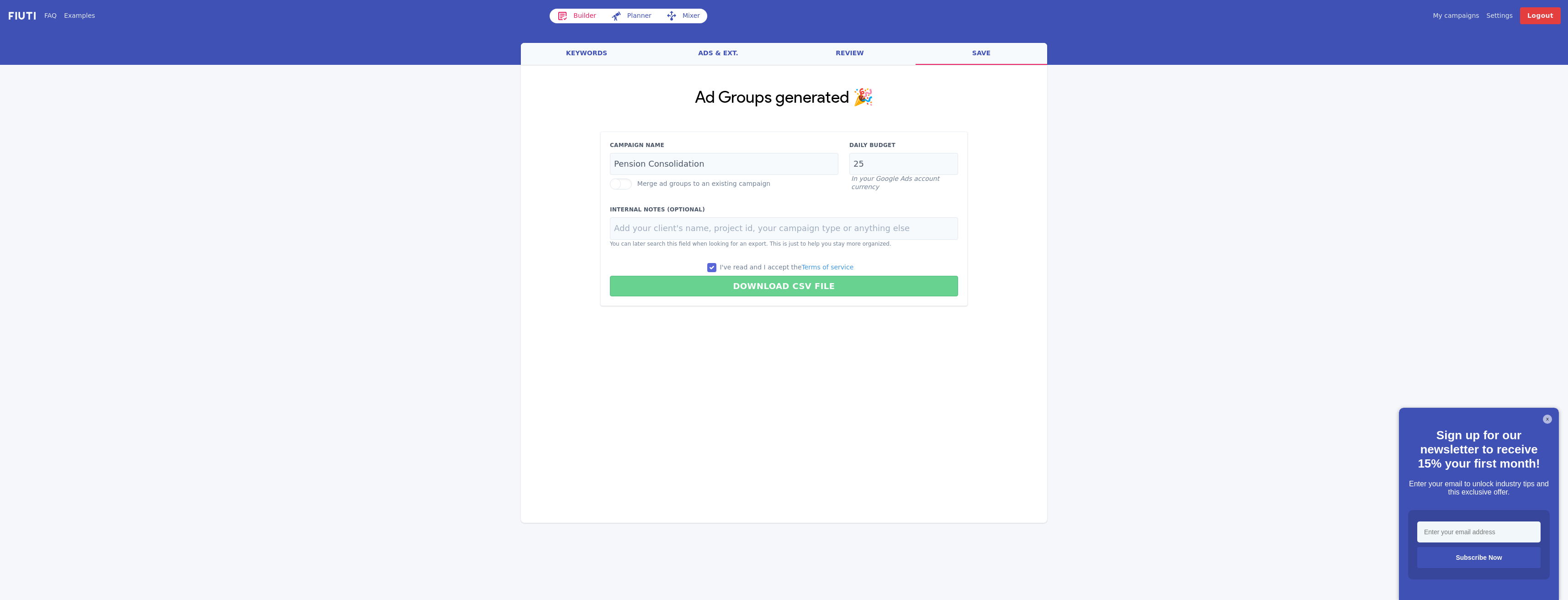
click at [775, 286] on button "Download CSV File" at bounding box center [784, 286] width 348 height 20
